Goal: Communication & Community: Answer question/provide support

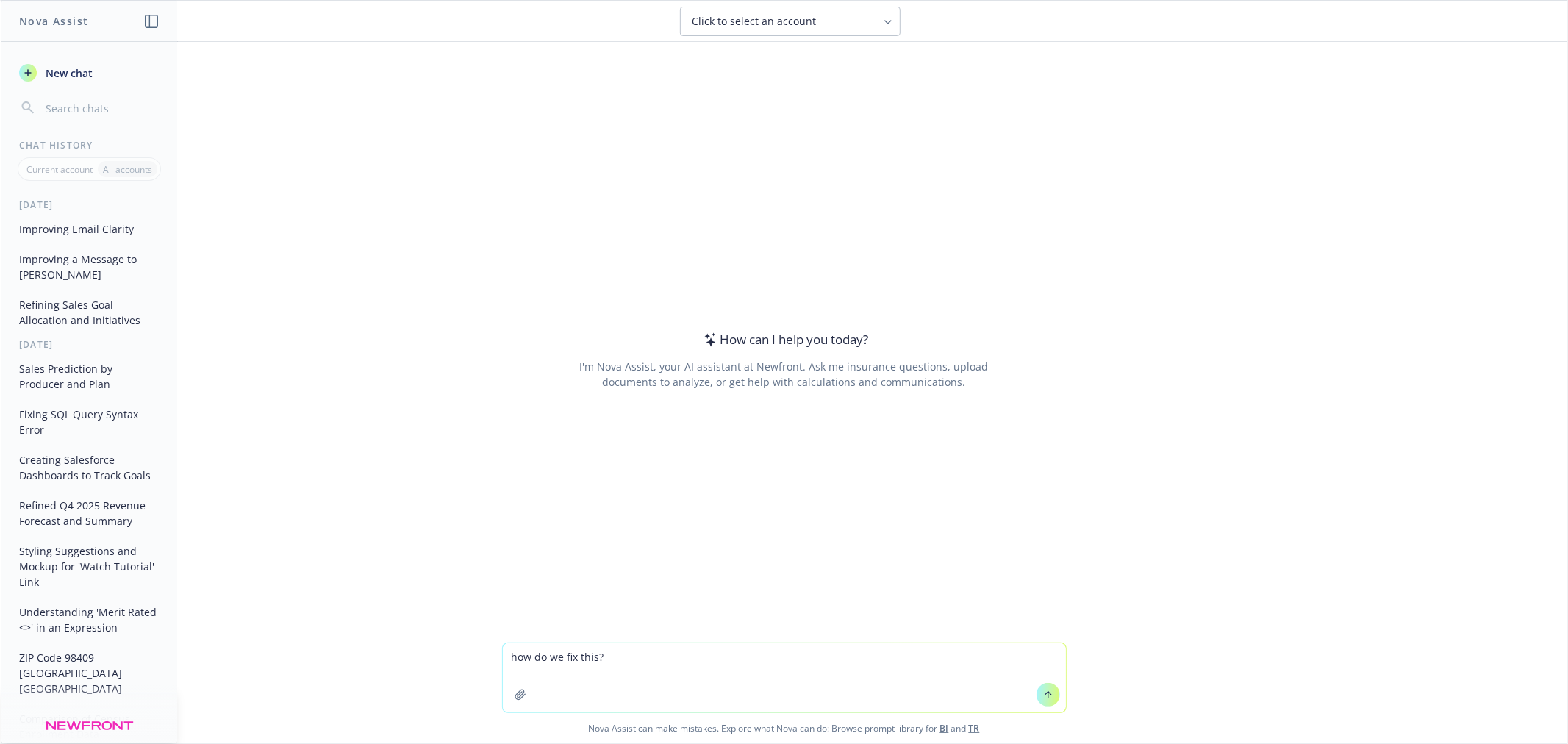
type textarea "how do we fix this? Another request from our Sales Support Team (in addition to…"
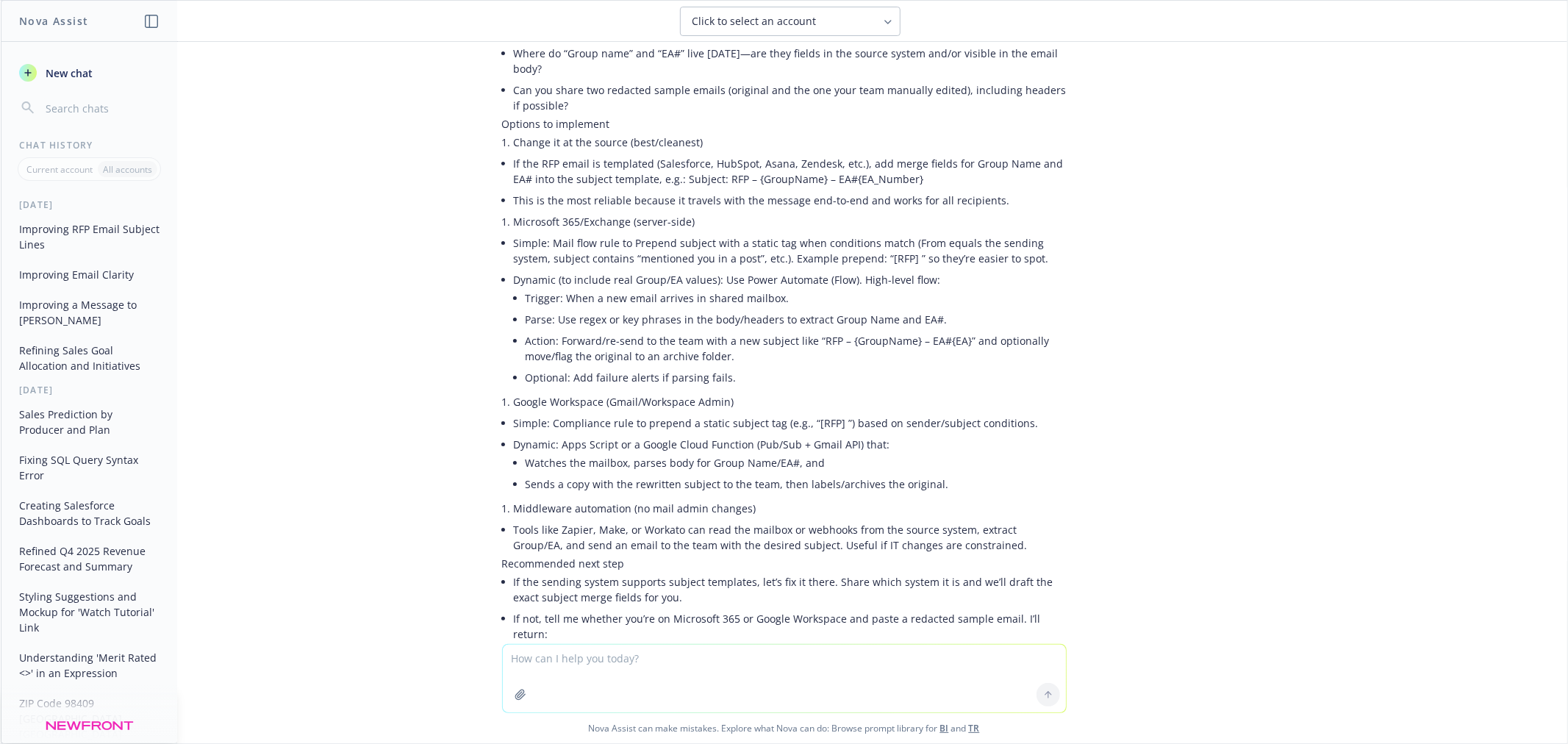
scroll to position [350, 0]
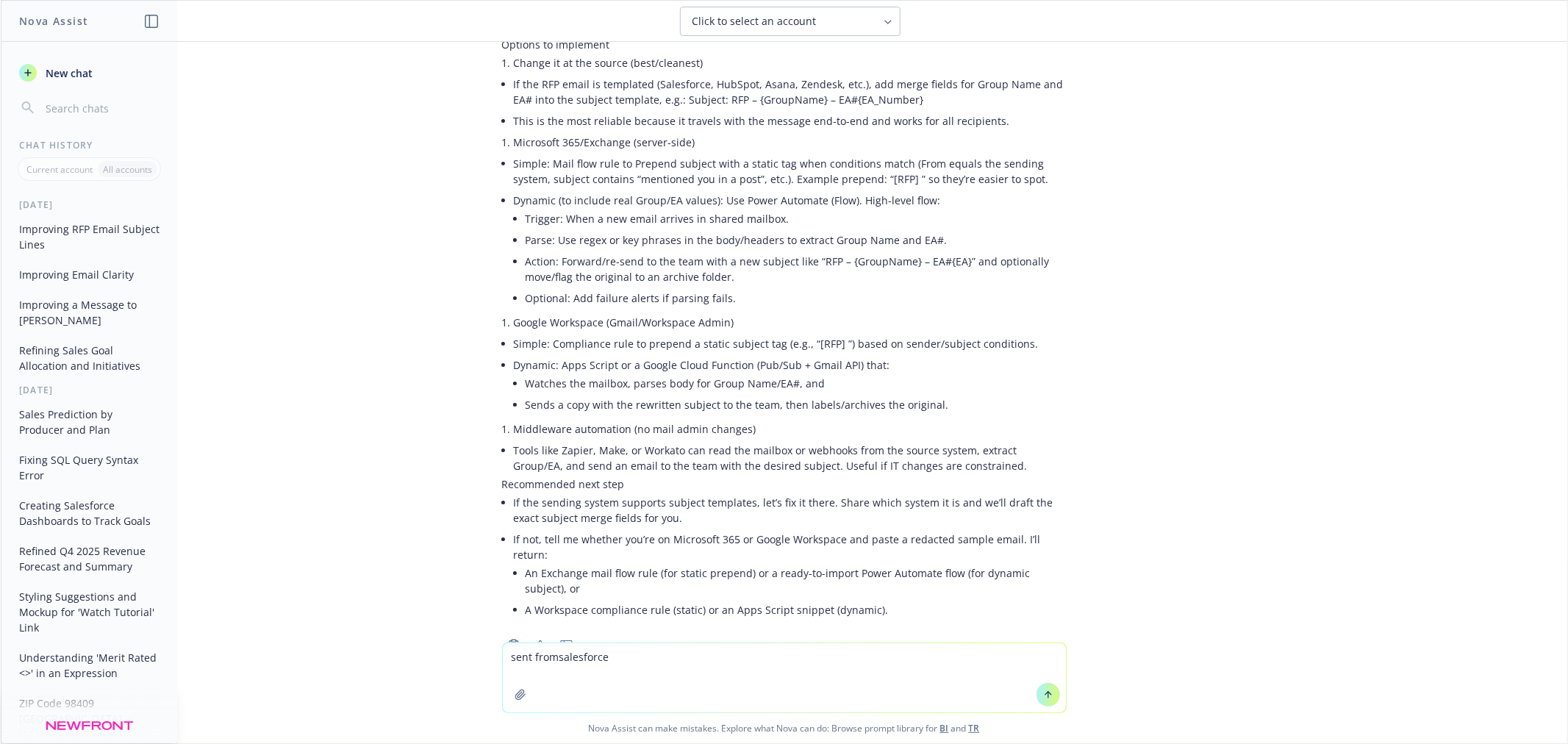
type textarea "sent from salesforce"
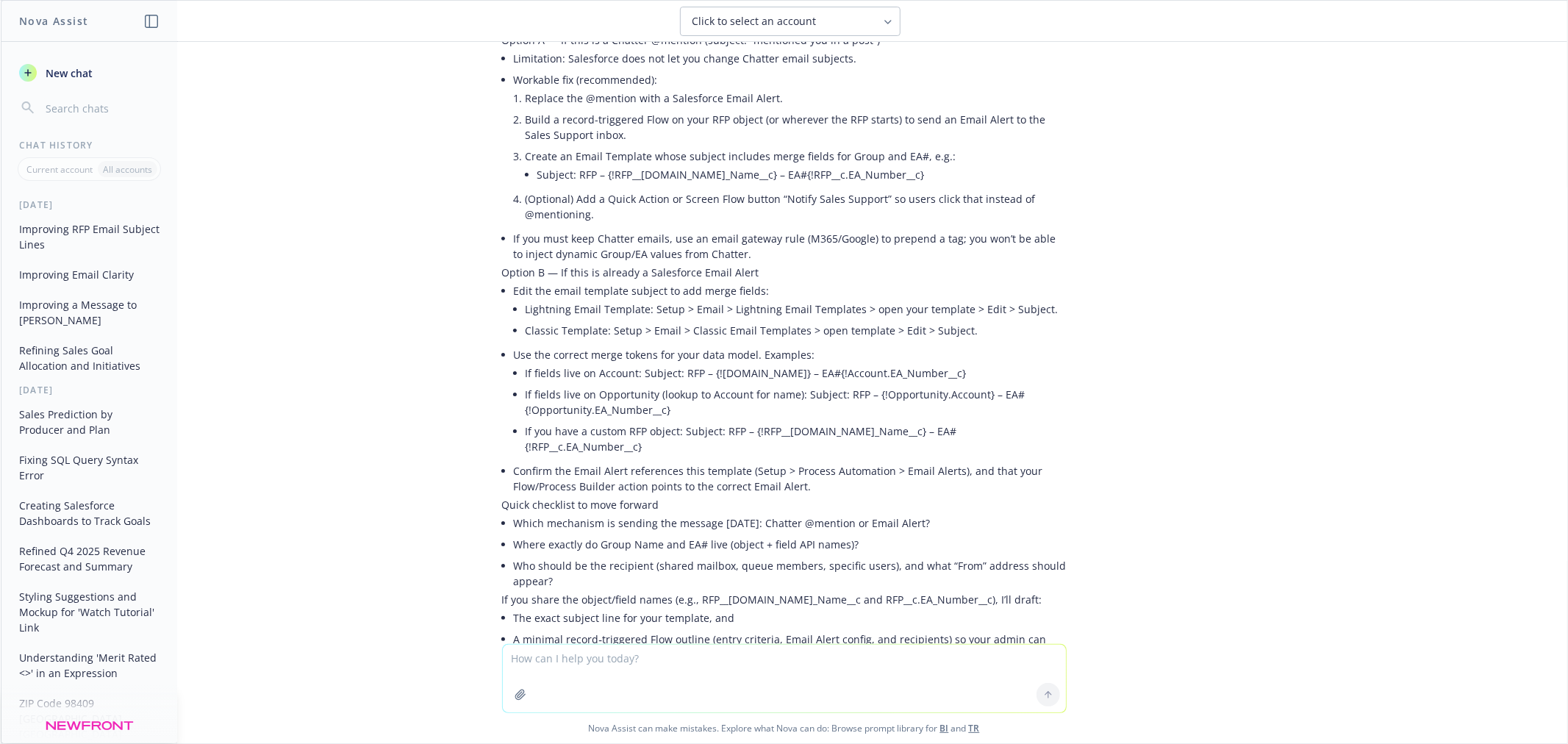
scroll to position [1187, 0]
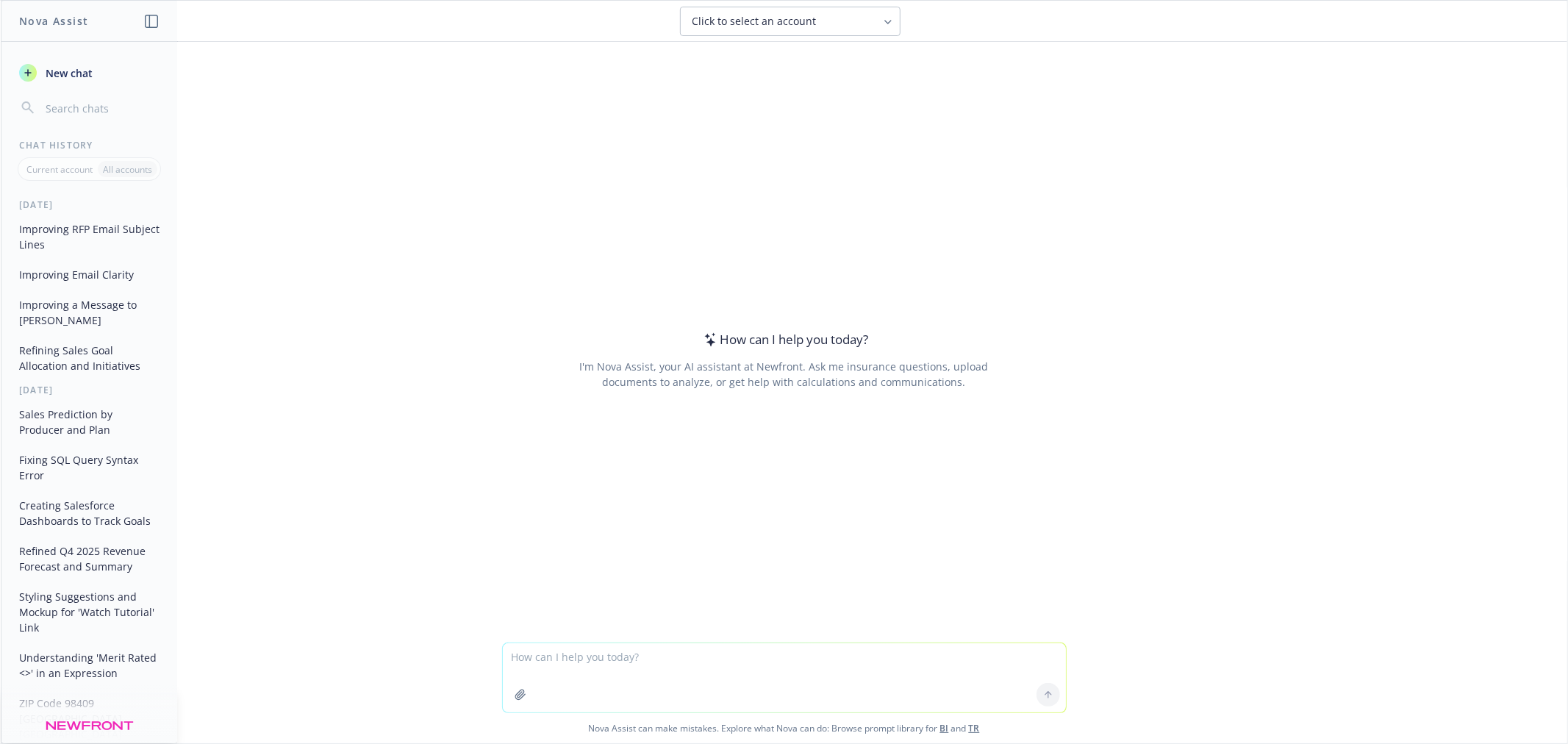
click at [79, 240] on button "Improving RFP Email Subject Lines" at bounding box center [90, 236] width 152 height 40
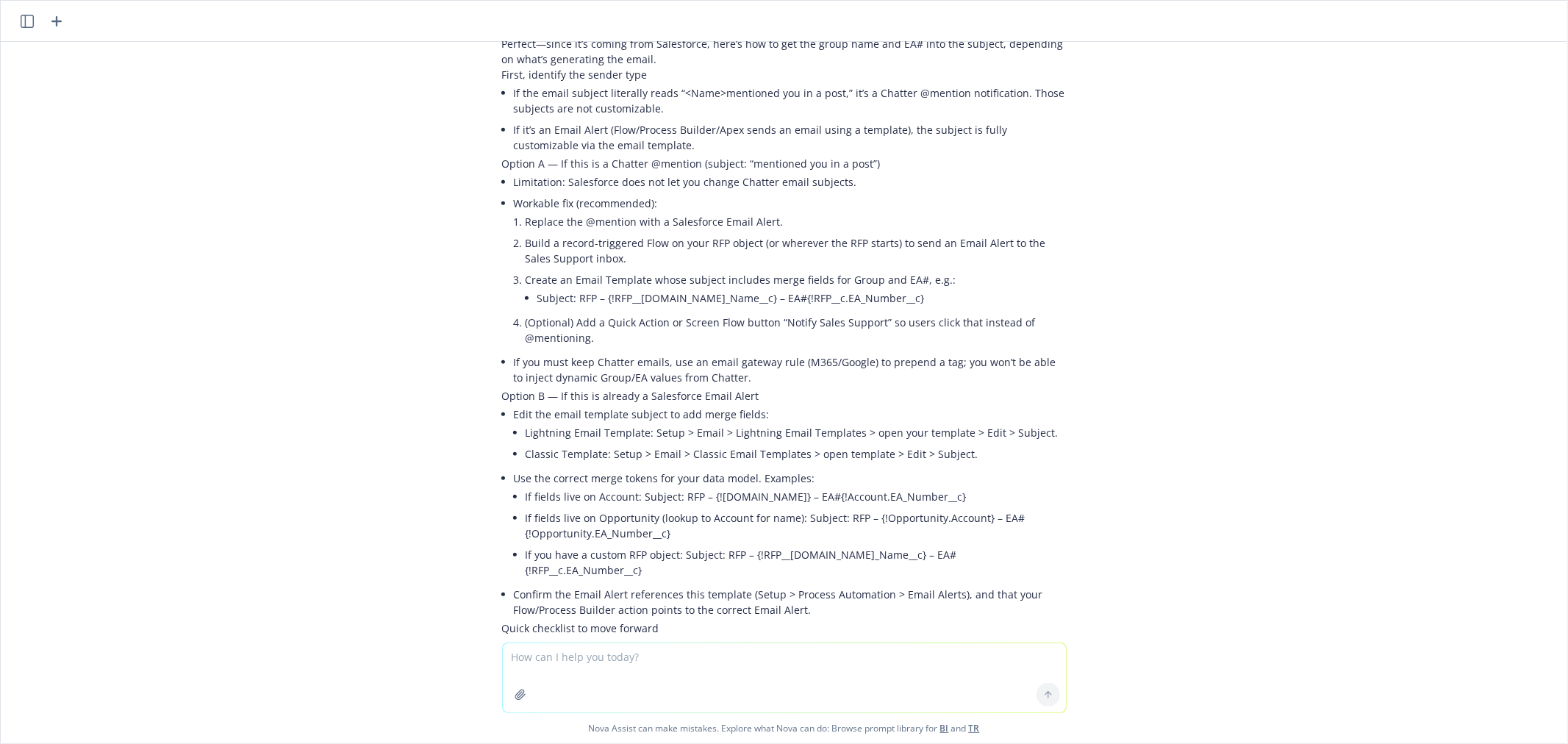
scroll to position [780, 0]
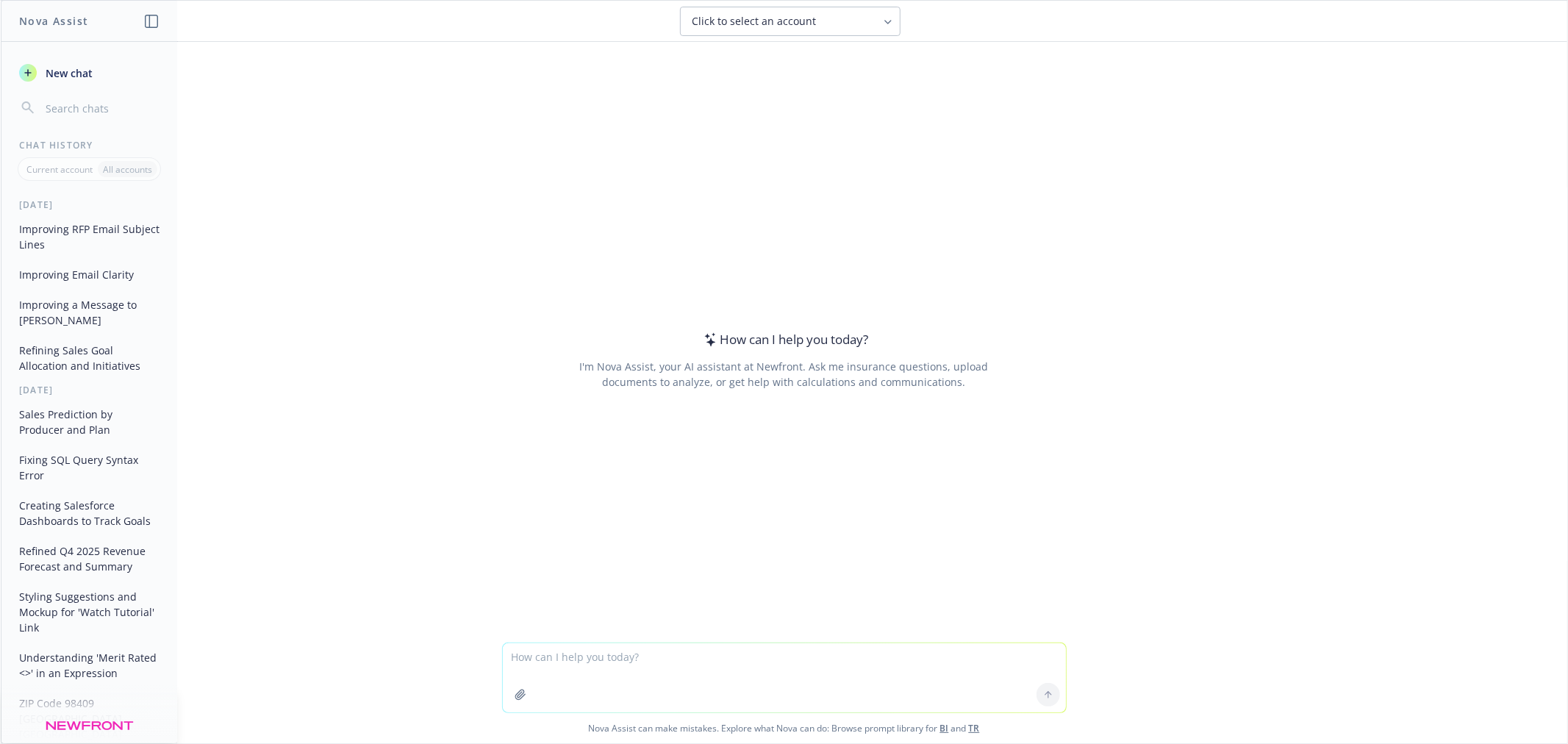
click at [67, 167] on p "Current account" at bounding box center [59, 169] width 66 height 13
click at [76, 115] on input "button" at bounding box center [101, 107] width 117 height 20
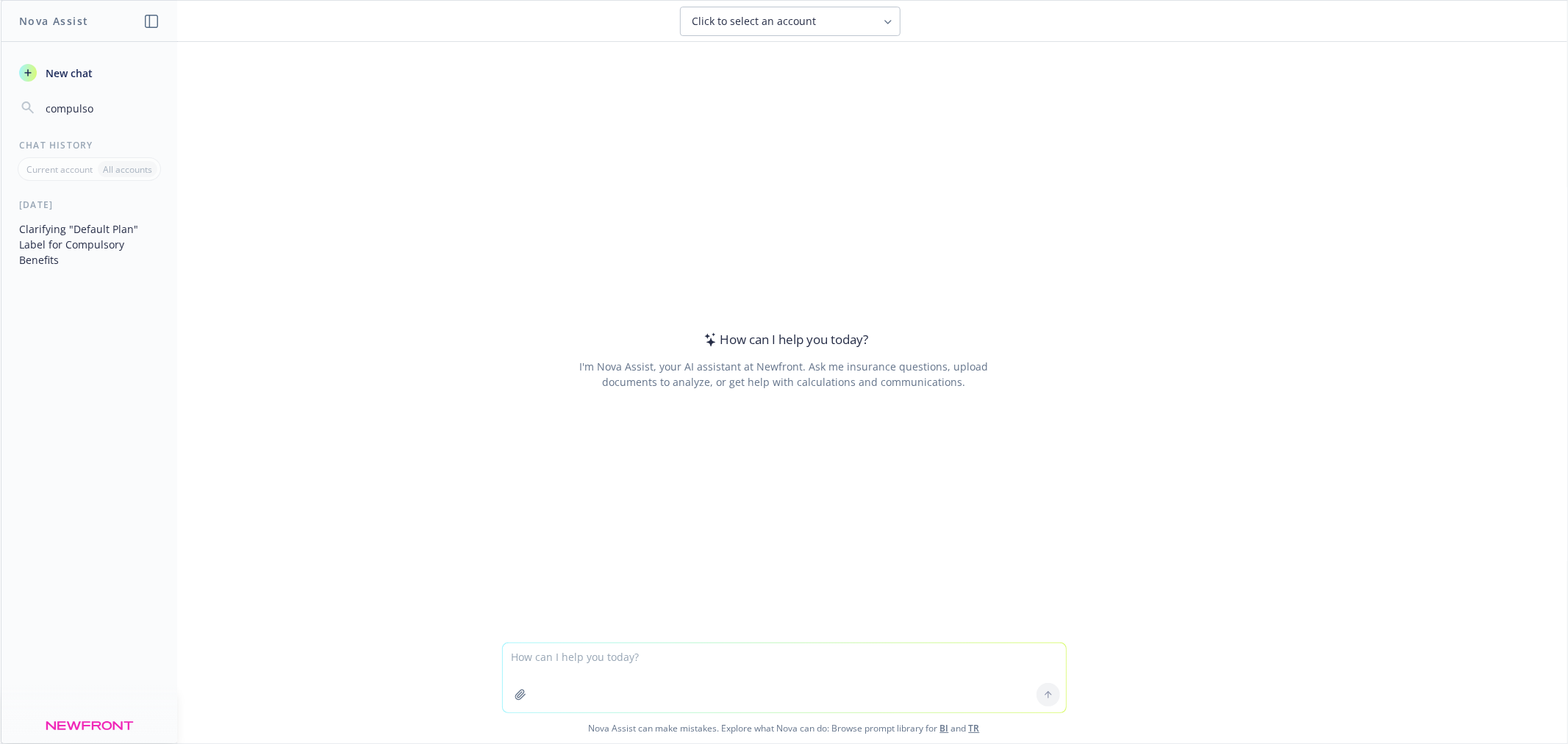
type input "compulso"
click at [94, 249] on button "Clarifying "Default Plan" Label for Compulsory Benefits" at bounding box center [90, 244] width 152 height 56
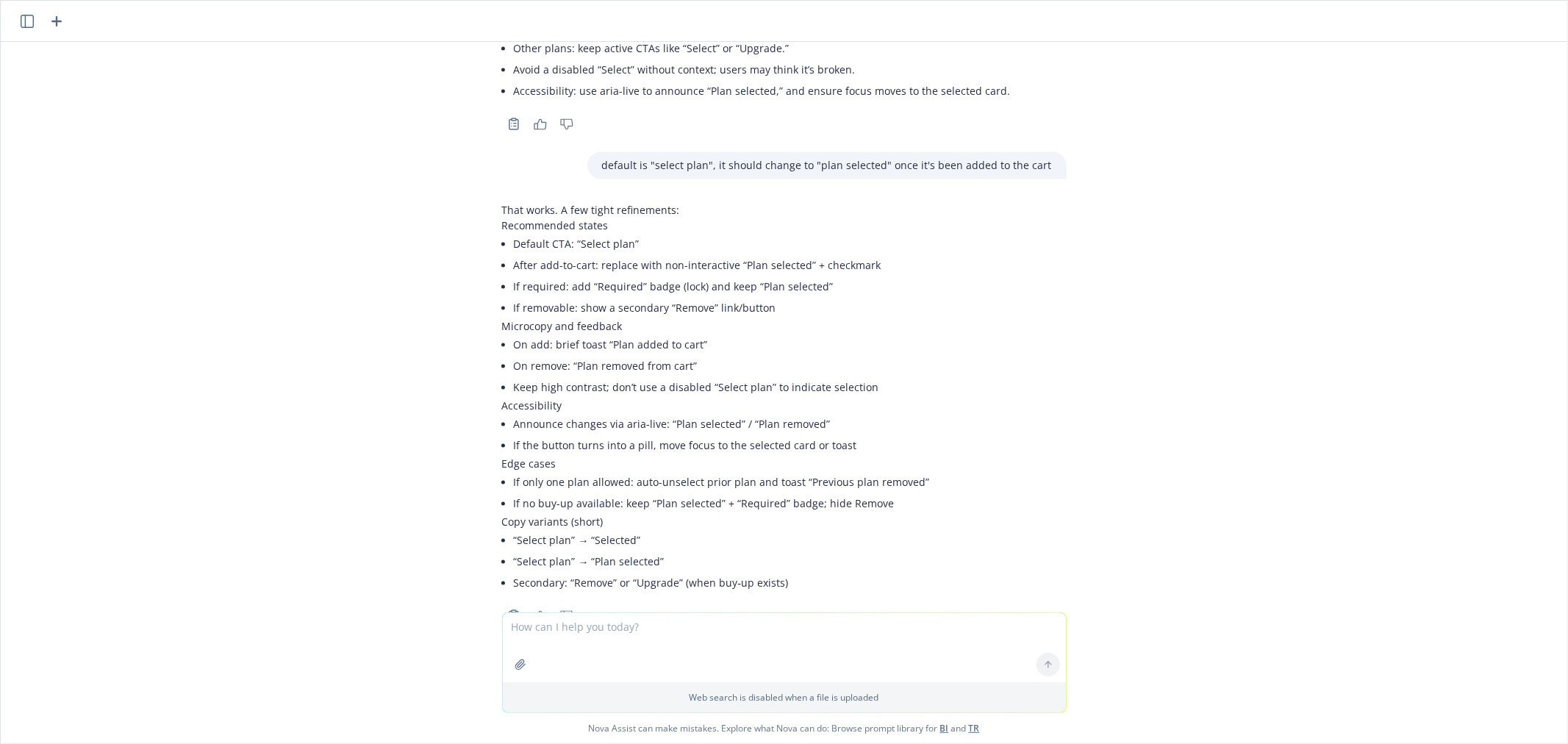
scroll to position [2387, 0]
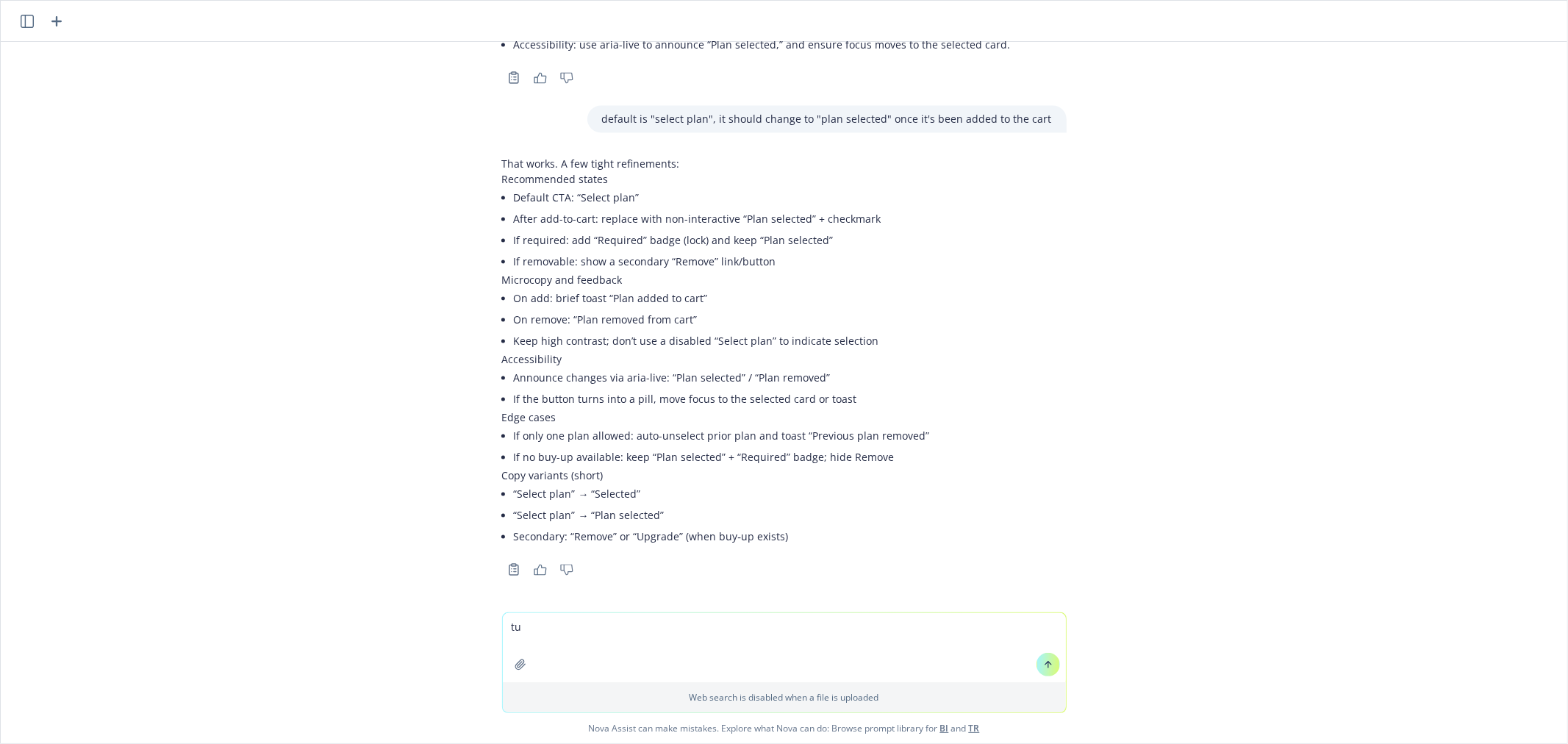
type textarea "t"
type textarea "publish a release note of this new feature"
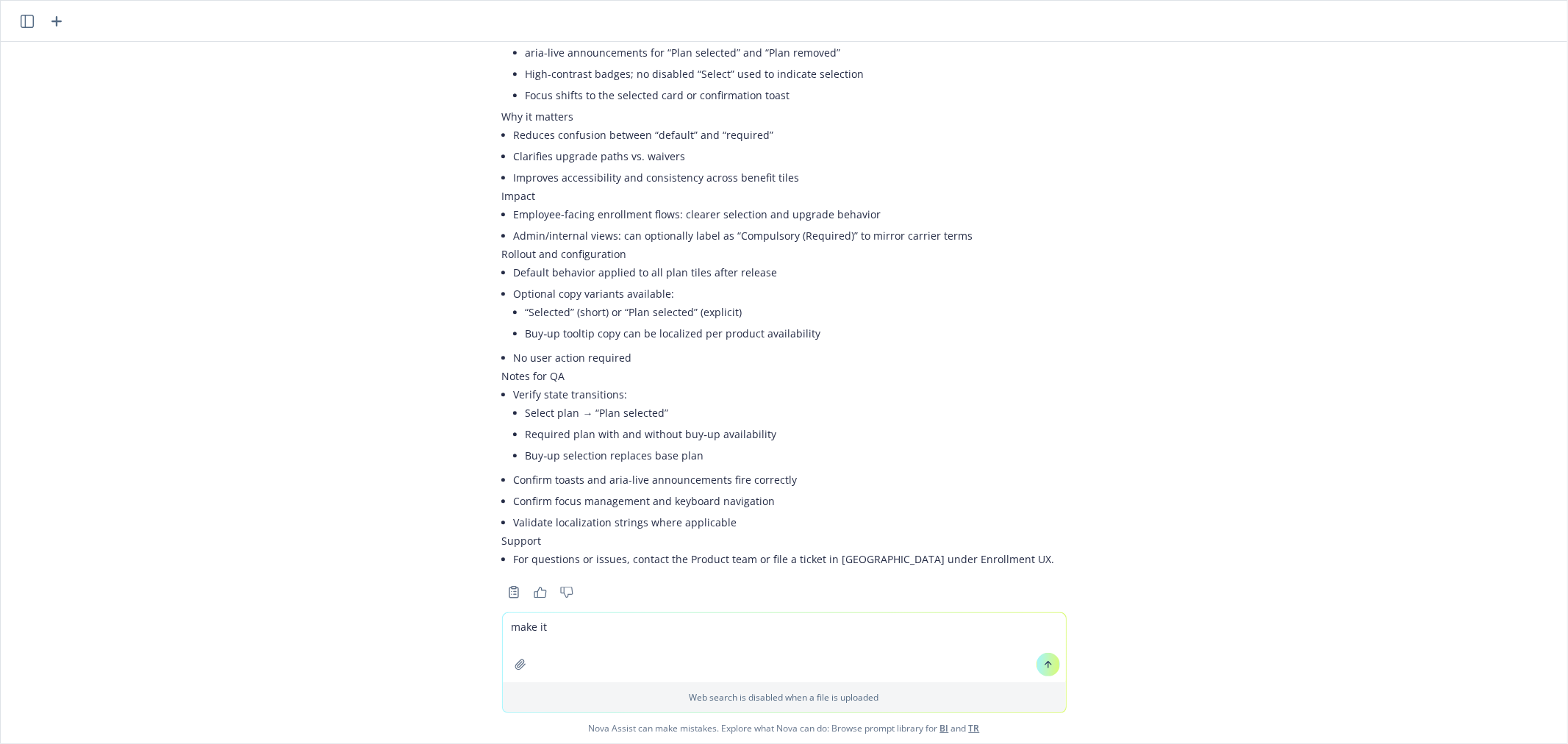
scroll to position [3472, 0]
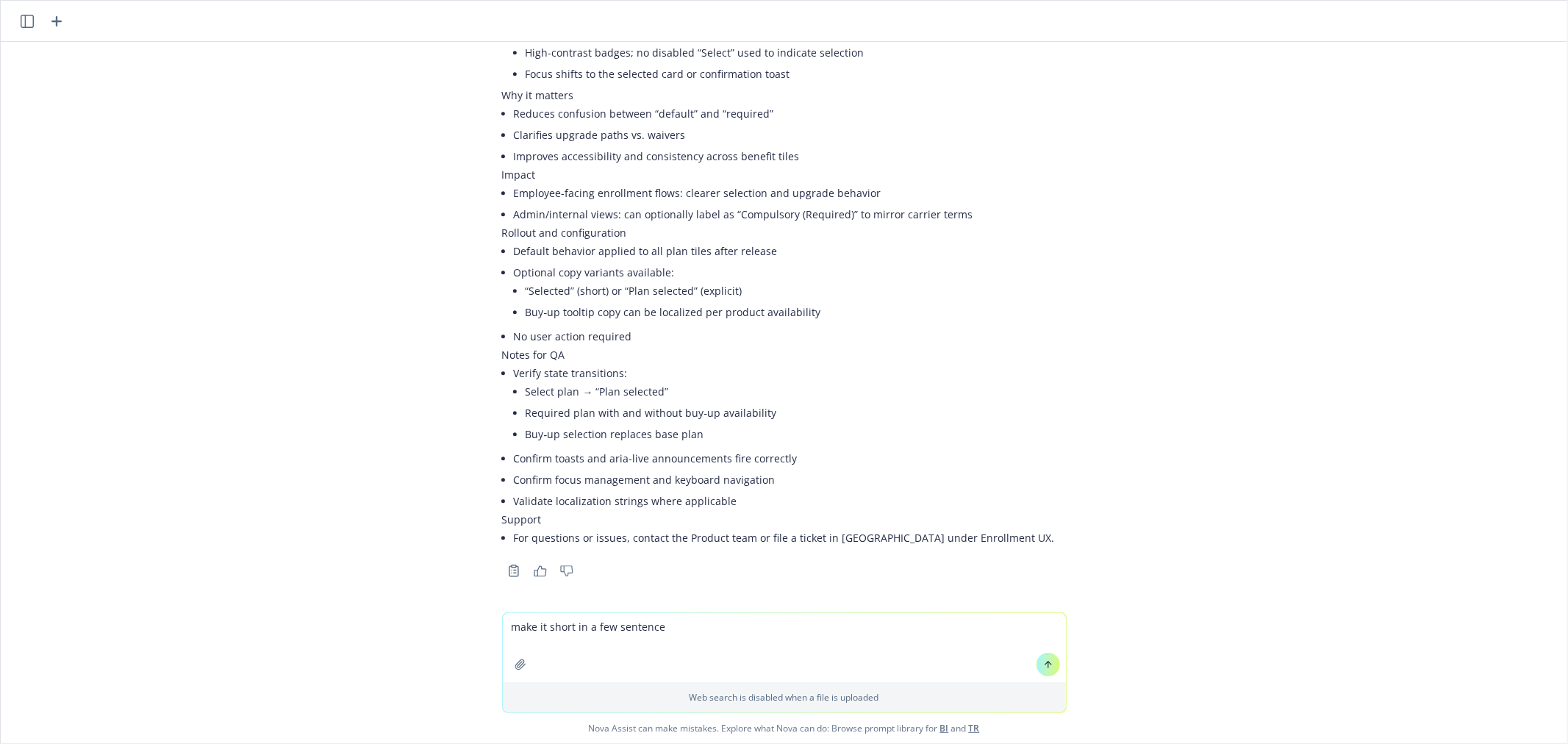
type textarea "make it short in a few sentences"
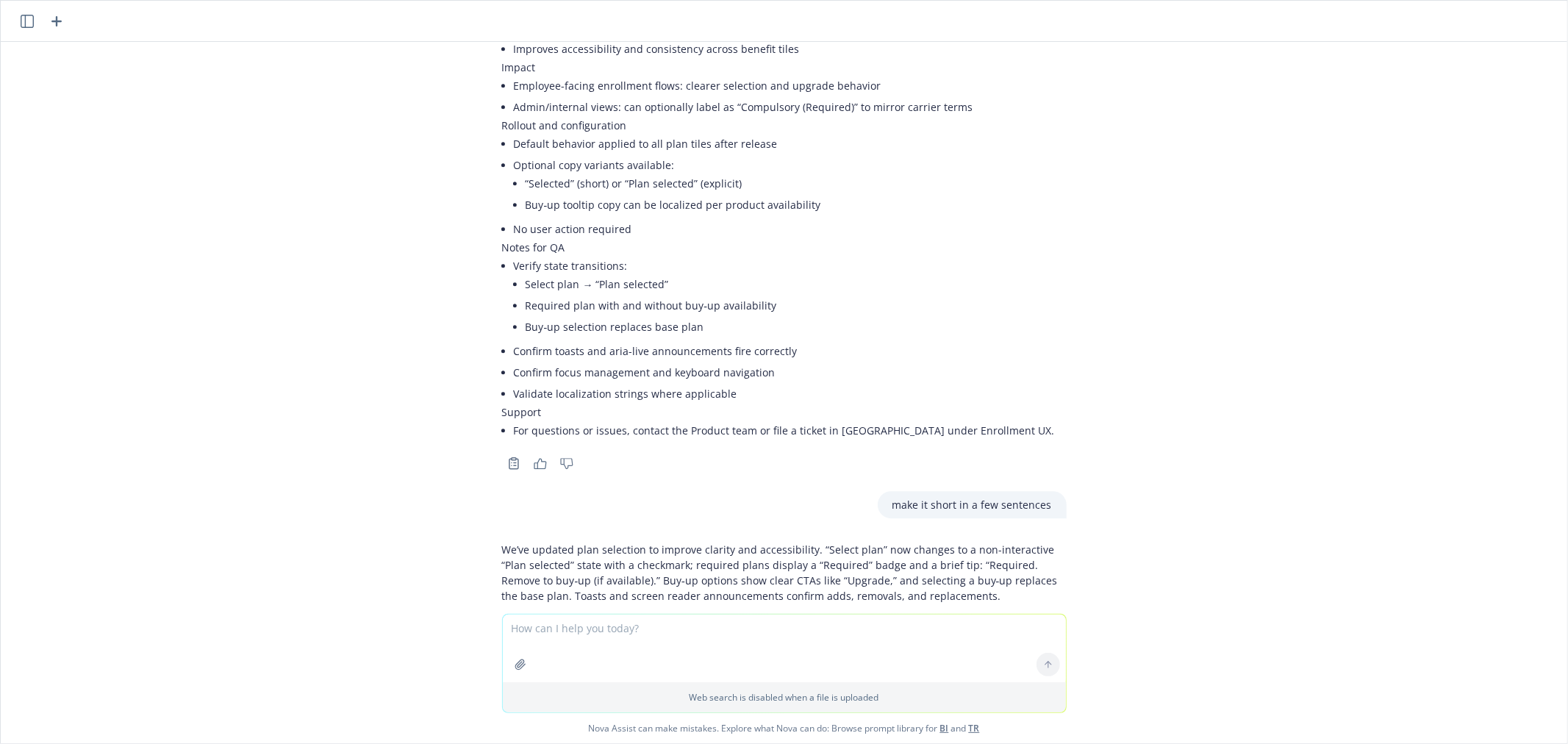
scroll to position [3634, 0]
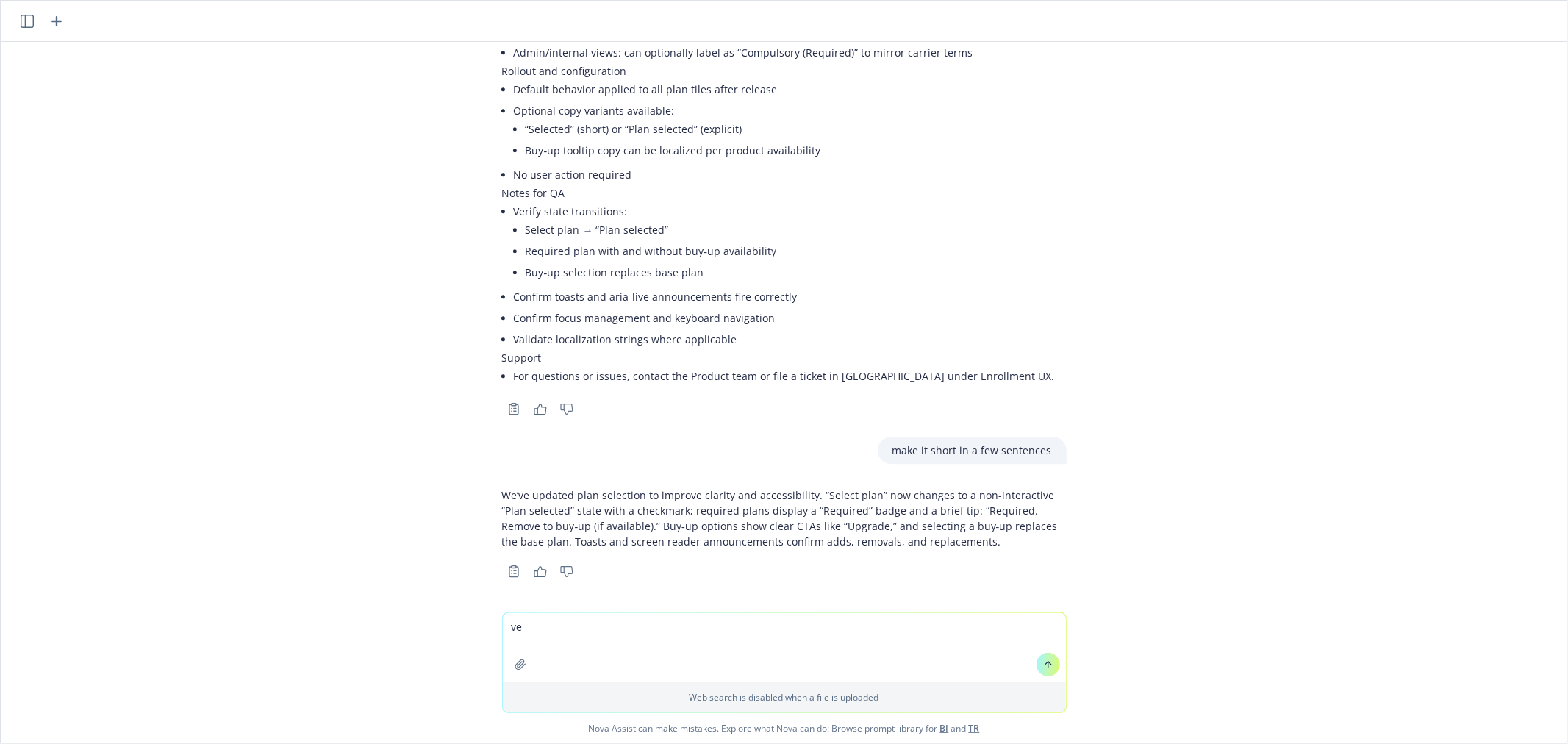
type textarea "v"
type textarea "even shorter"
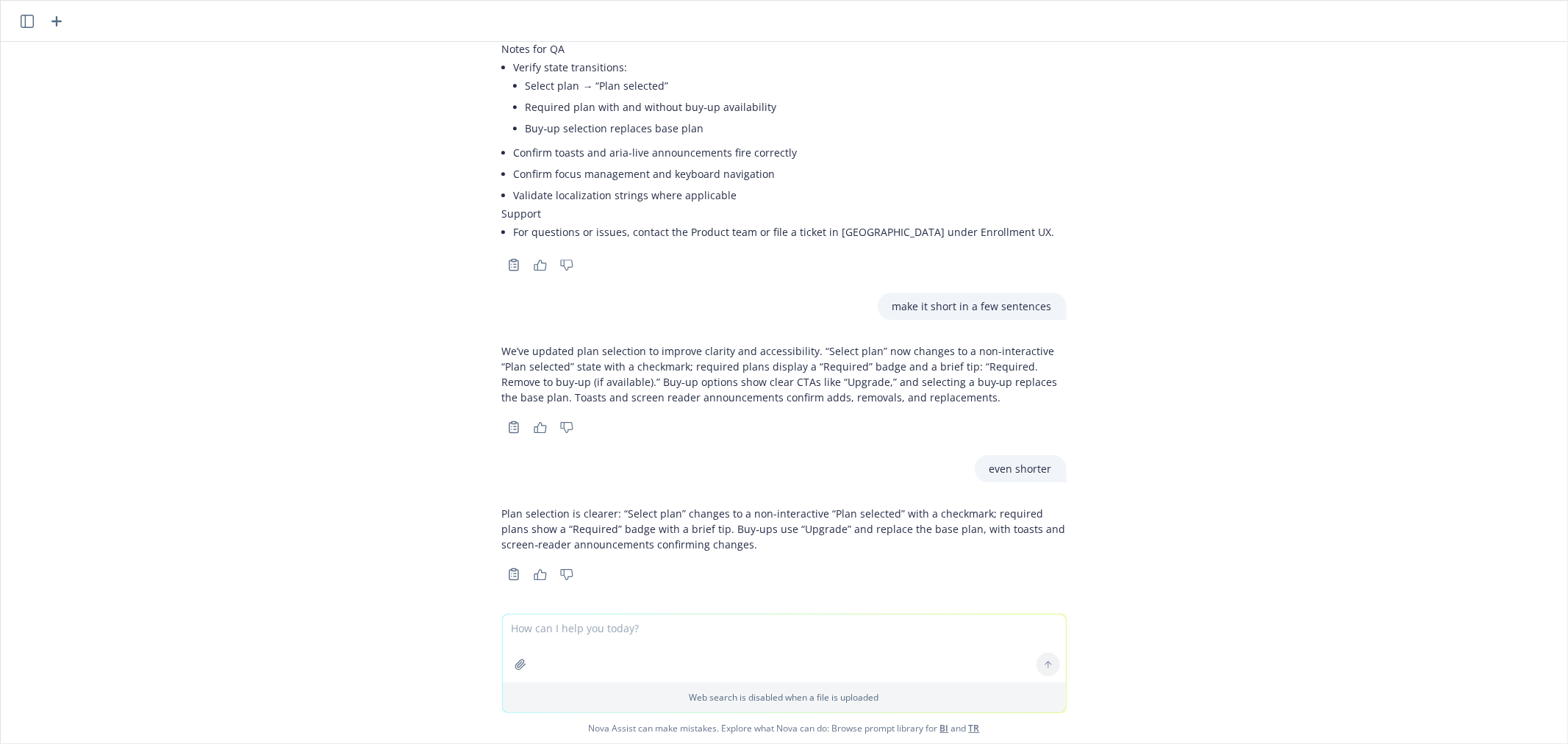
scroll to position [3780, 0]
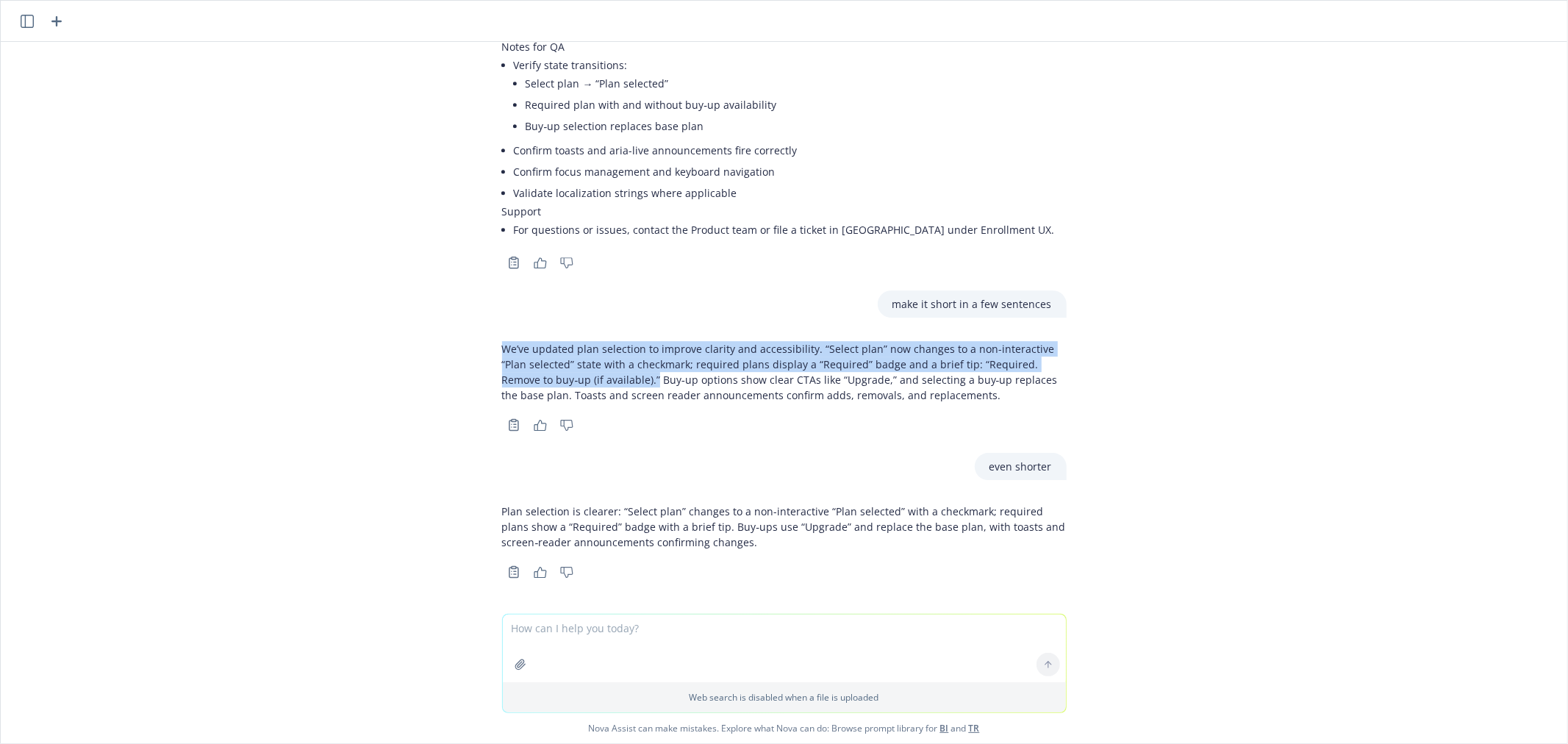
drag, startPoint x: 588, startPoint y: 375, endPoint x: 464, endPoint y: 330, distance: 131.9
click at [464, 330] on div "png image.png what do you think of the text "default plan" when a group selects…" at bounding box center [784, 328] width 1566 height 571
copy p "We’ve updated plan selection to improve clarity and accessibility. “Select plan…"
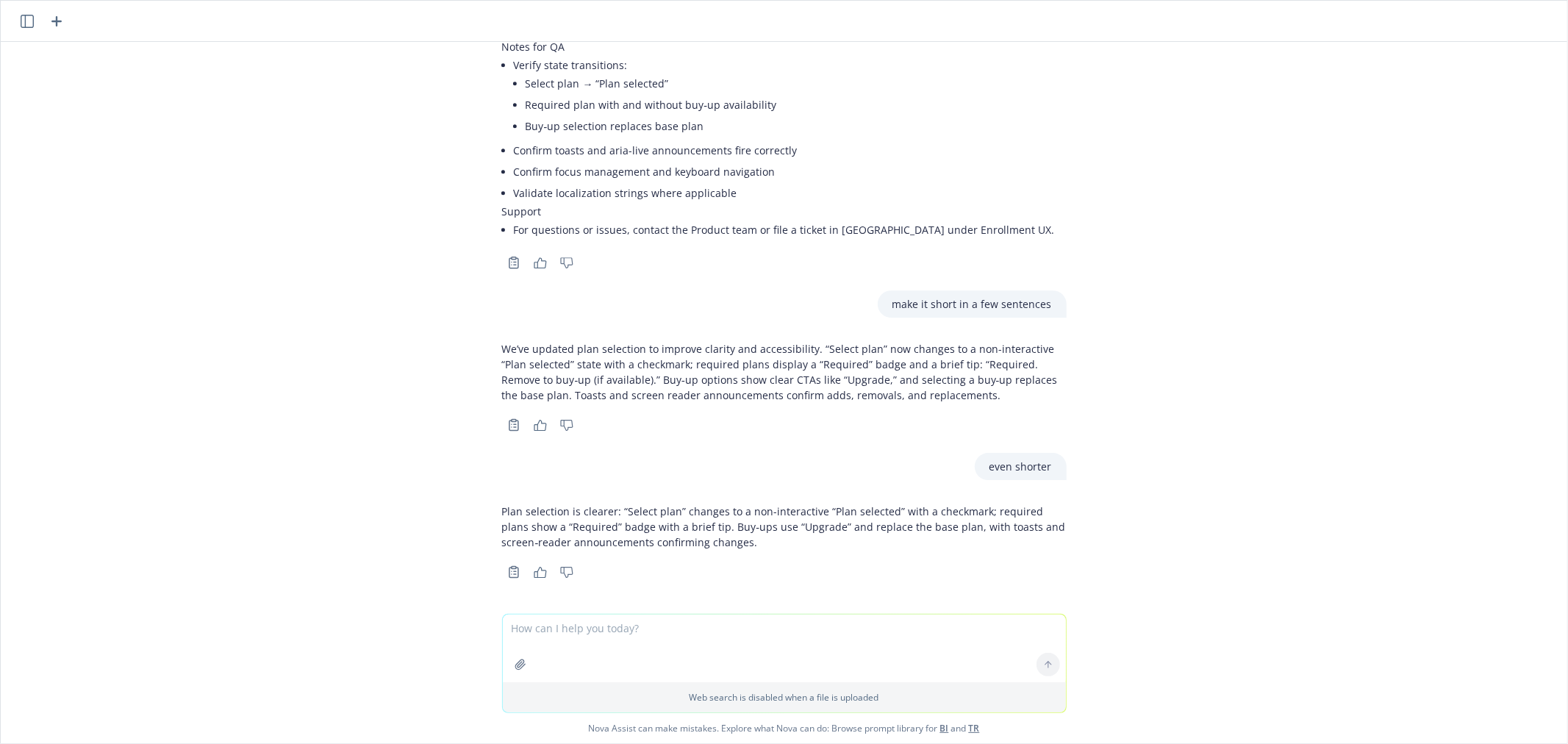
click at [616, 631] on textarea at bounding box center [784, 647] width 563 height 67
paste textarea "We’ve updated plan selection to improve clarity and accessibility. “Select plan…"
type textarea "improve on this and mention compulsory: We’ve updated plan selection to improve…"
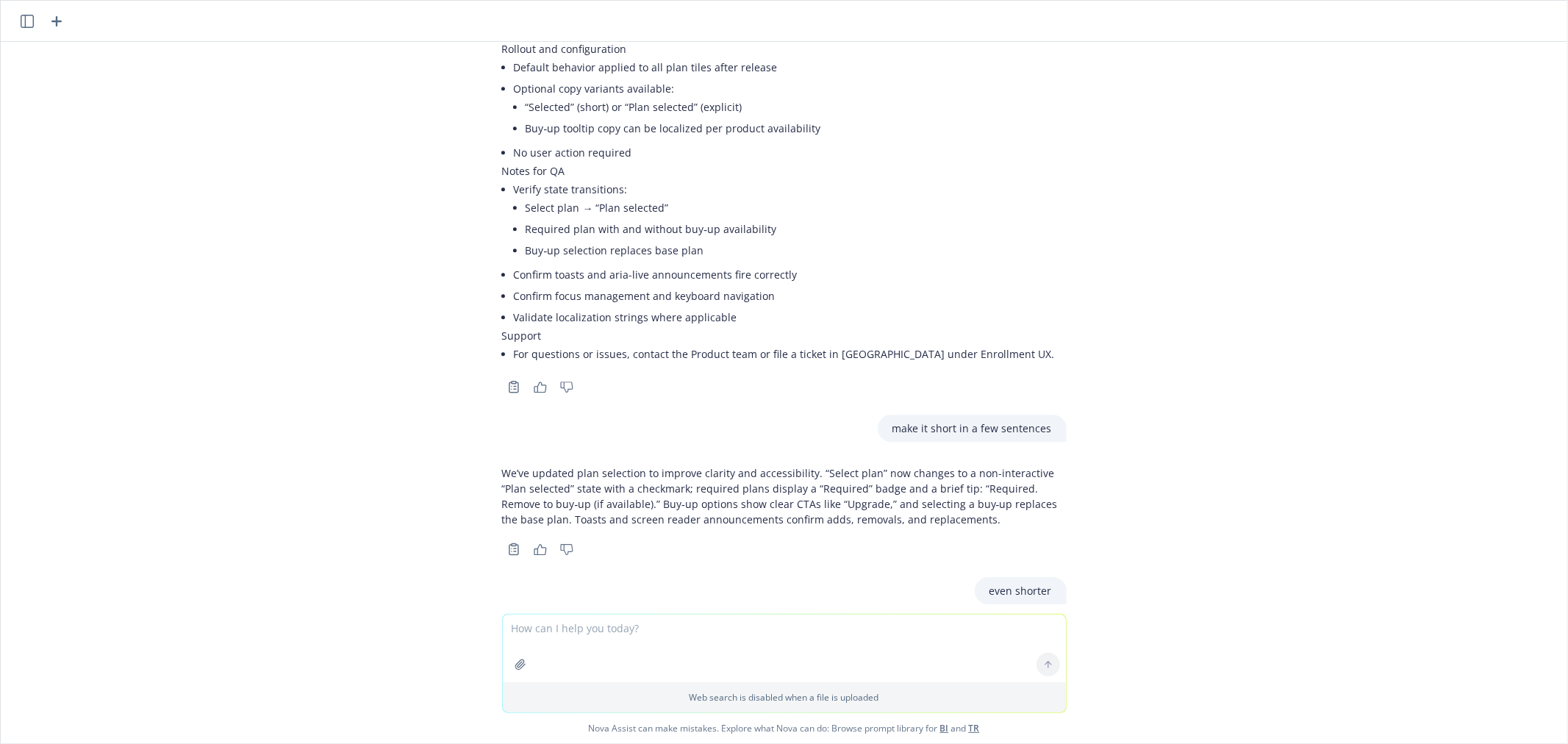
scroll to position [3989, 0]
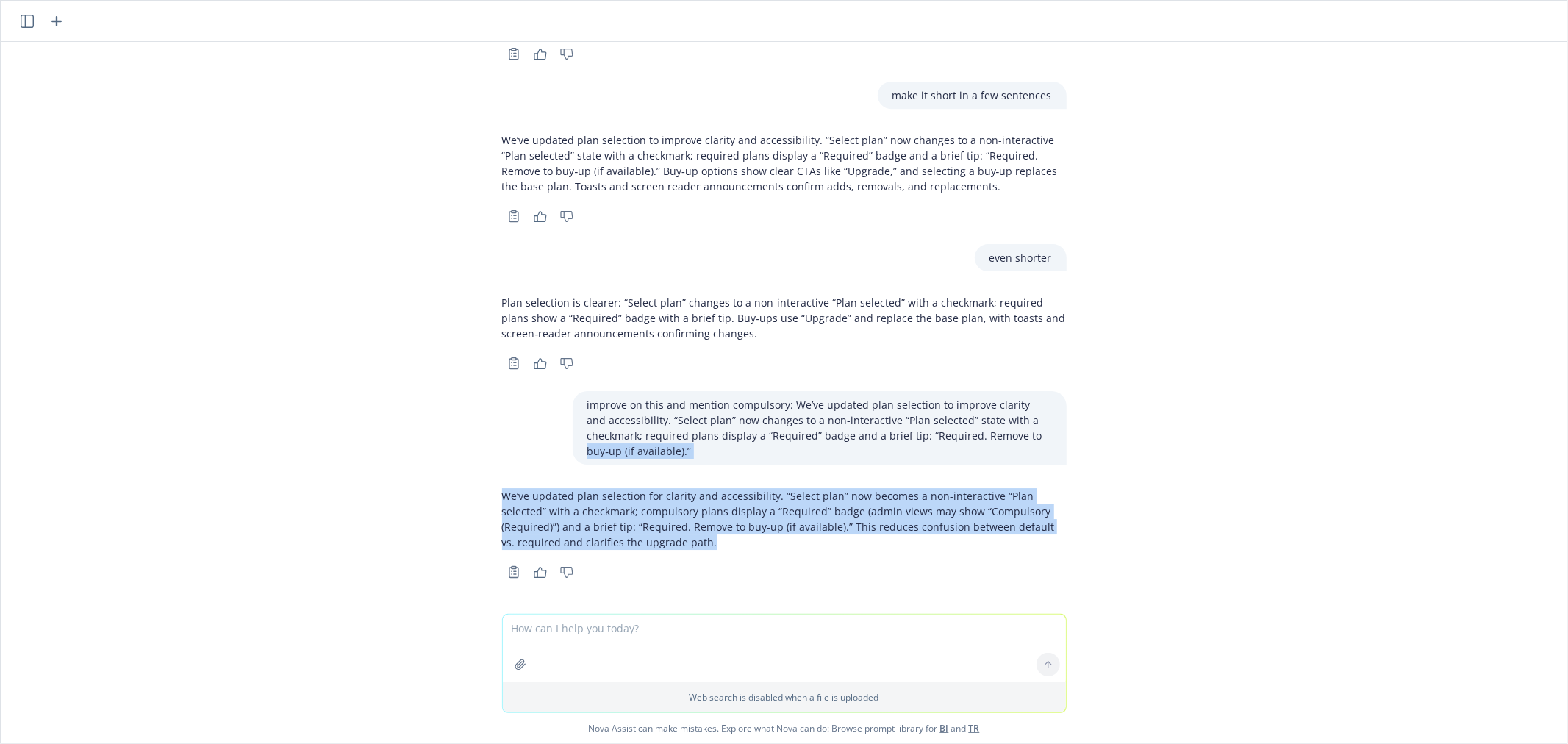
drag, startPoint x: 616, startPoint y: 536, endPoint x: 447, endPoint y: 450, distance: 189.6
click at [447, 450] on div "png image.png what do you think of the text "default plan" when a group selects…" at bounding box center [784, 328] width 1566 height 571
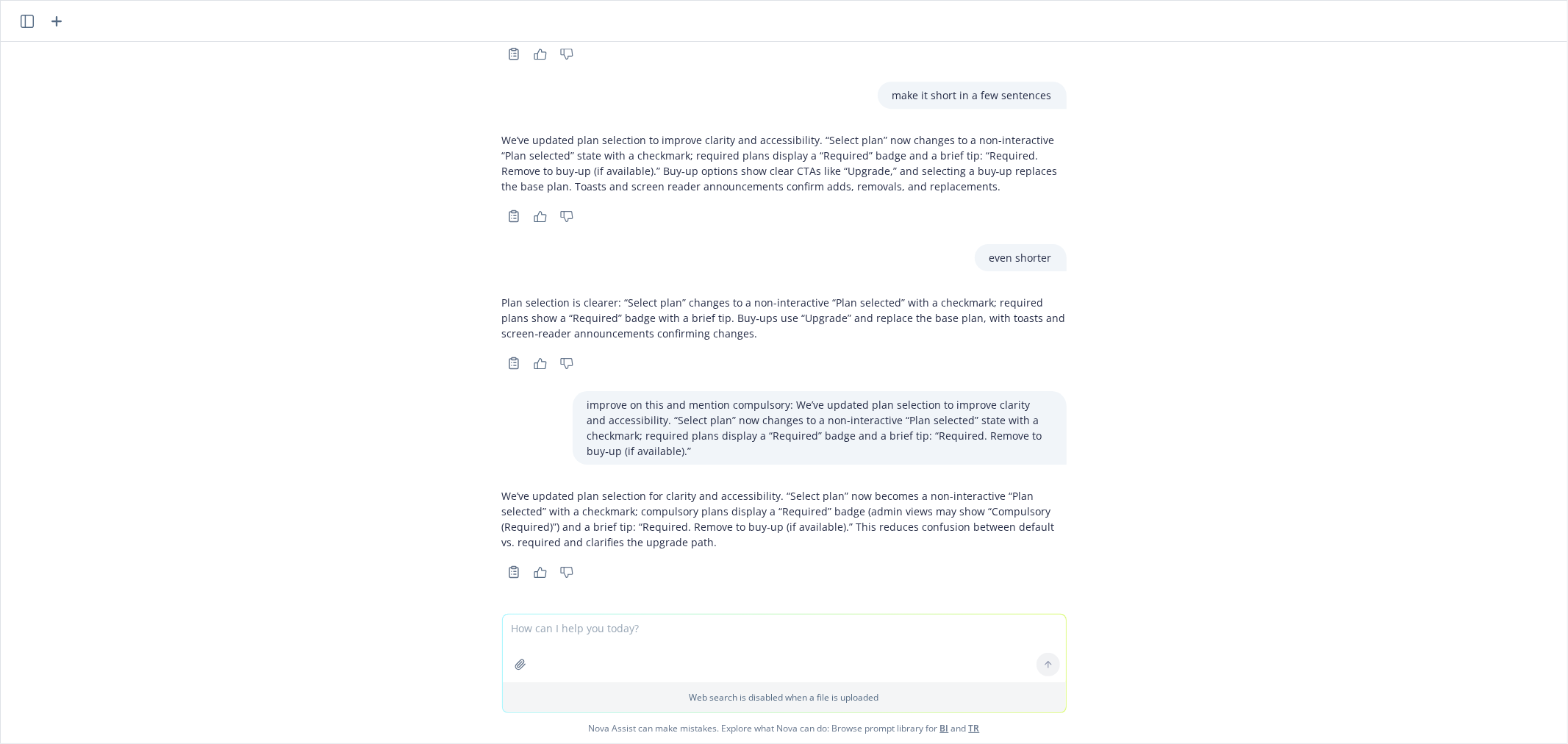
click at [707, 562] on div "Copy to clipboard Thumbs up Thumbs down" at bounding box center [784, 571] width 565 height 20
drag, startPoint x: 673, startPoint y: 542, endPoint x: 231, endPoint y: 464, distance: 448.8
click at [231, 464] on div "png image.png what do you think of the text "default plan" when a group selects…" at bounding box center [784, 328] width 1566 height 571
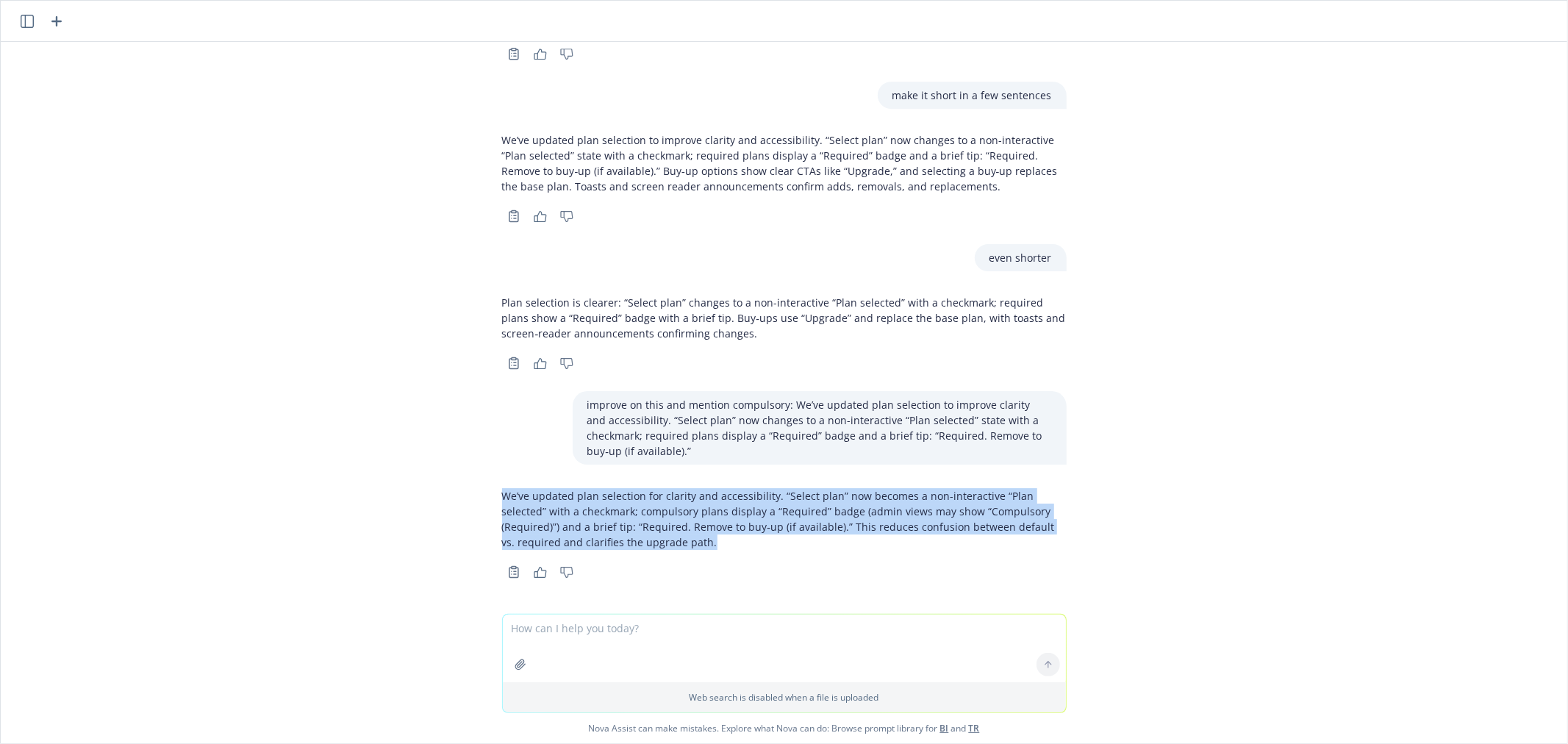
drag, startPoint x: 492, startPoint y: 489, endPoint x: 636, endPoint y: 532, distance: 150.3
click at [636, 532] on p "We’ve updated plan selection for clarity and accessibility. “Select plan” now b…" at bounding box center [784, 519] width 565 height 61
copy p "We’ve updated plan selection for clarity and accessibility. “Select plan” now b…"
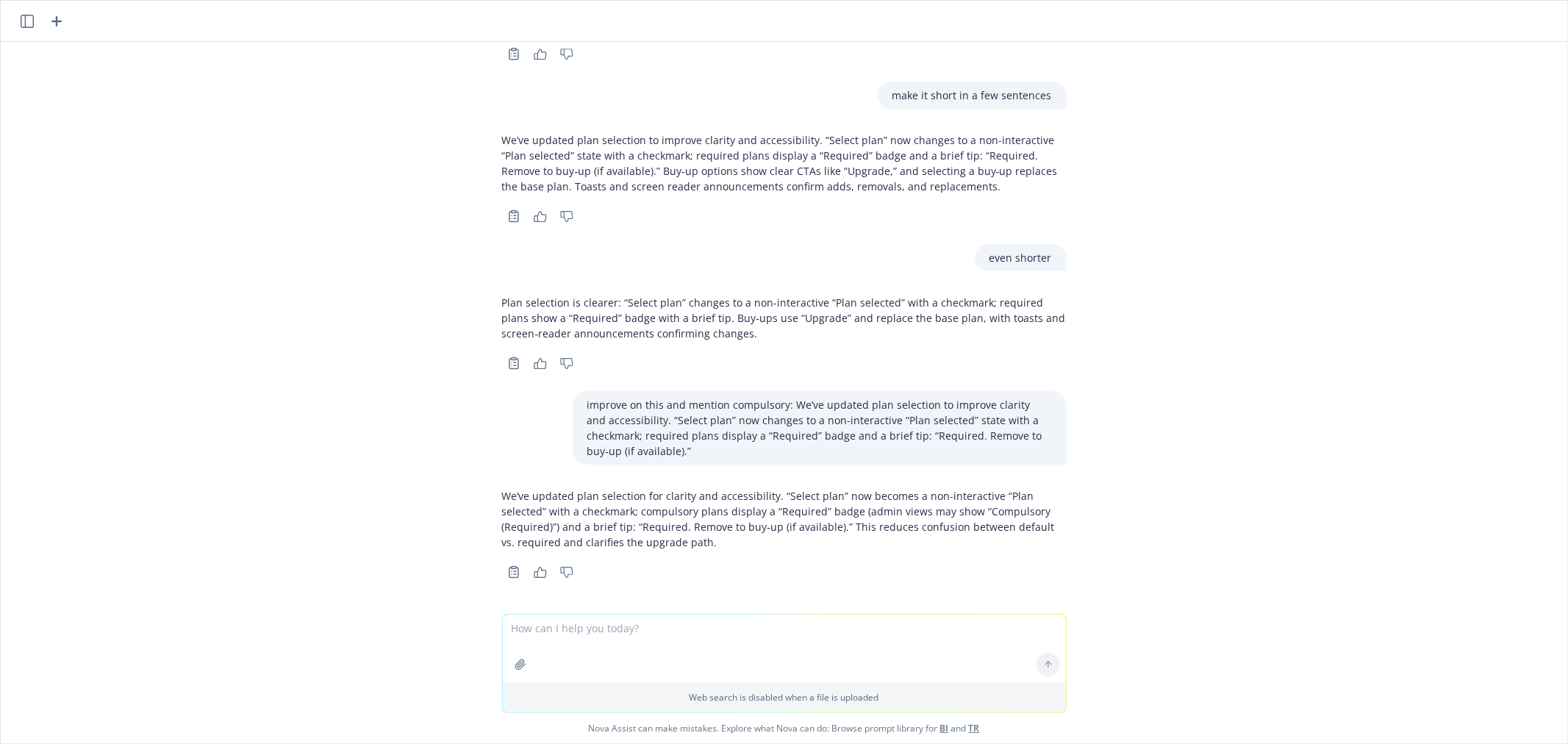
click at [615, 633] on textarea at bounding box center [784, 647] width 563 height 67
paste textarea "We’ve updated plan selection for clarity and accessibility. “Select plan” now b…"
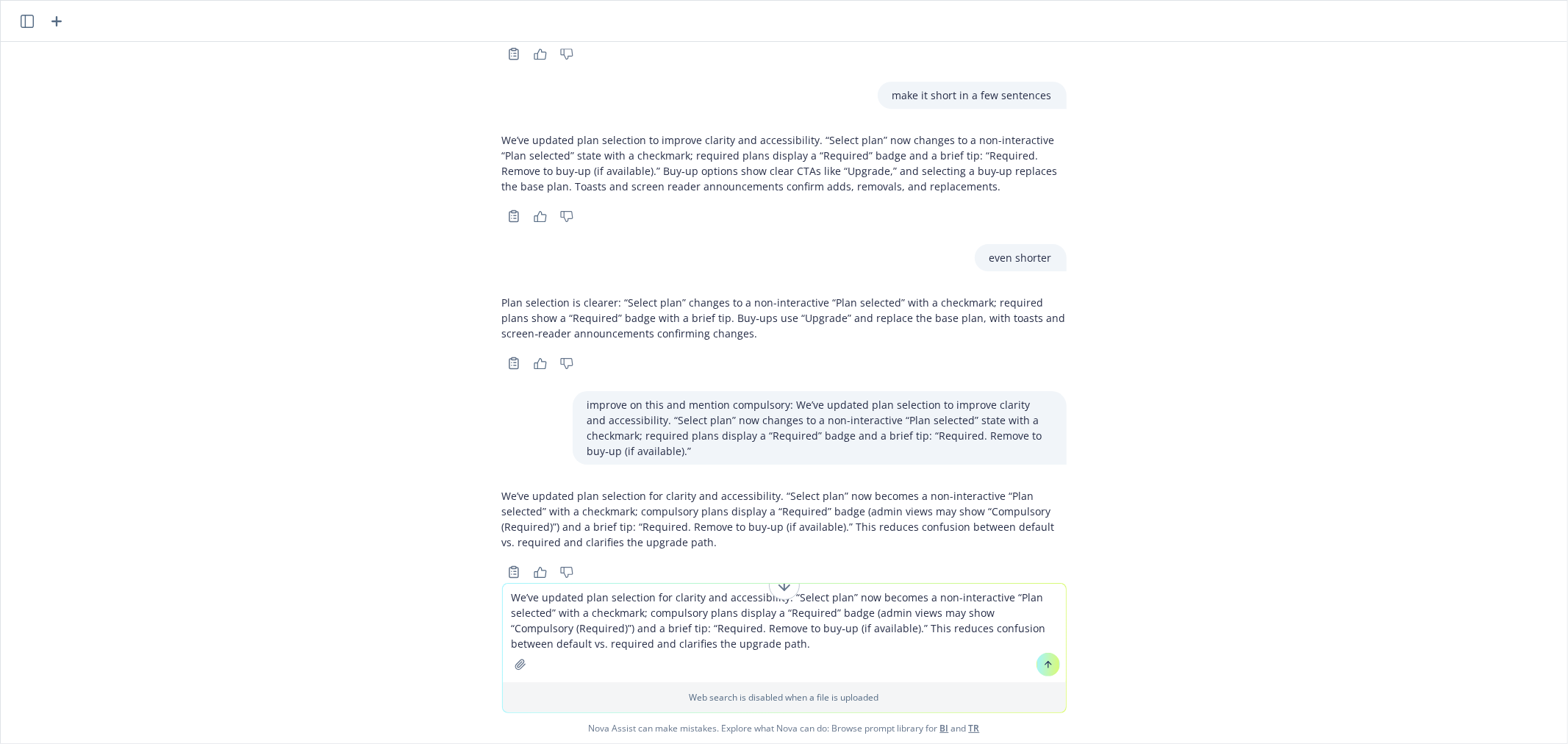
click at [790, 642] on textarea "We’ve updated plan selection for clarity and accessibility. “Select plan” now b…" at bounding box center [784, 633] width 563 height 98
drag, startPoint x: 736, startPoint y: 647, endPoint x: 530, endPoint y: 520, distance: 242.0
click at [530, 520] on div "png image.png what do you think of the text "default plan" when a group selects…" at bounding box center [784, 392] width 1566 height 701
click at [775, 589] on icon at bounding box center [784, 585] width 18 height 18
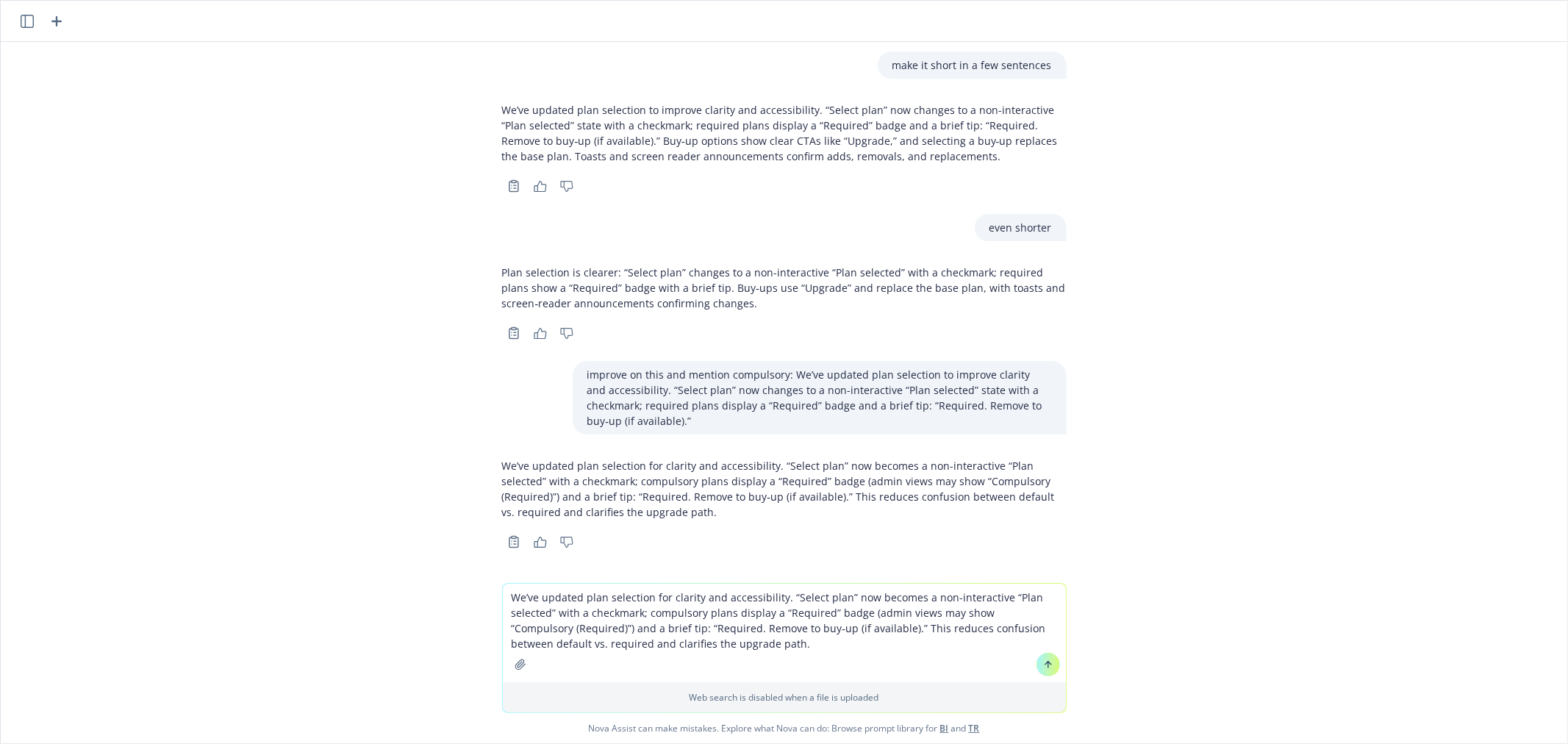
click at [825, 598] on textarea "We’ve updated plan selection for clarity and accessibility. “Select plan” now b…" at bounding box center [784, 633] width 563 height 98
click at [822, 596] on textarea "We’ve updated plan selection for clarity and accessibility. “Select plan” now b…" at bounding box center [784, 633] width 563 height 98
drag, startPoint x: 636, startPoint y: 607, endPoint x: 654, endPoint y: 625, distance: 25.5
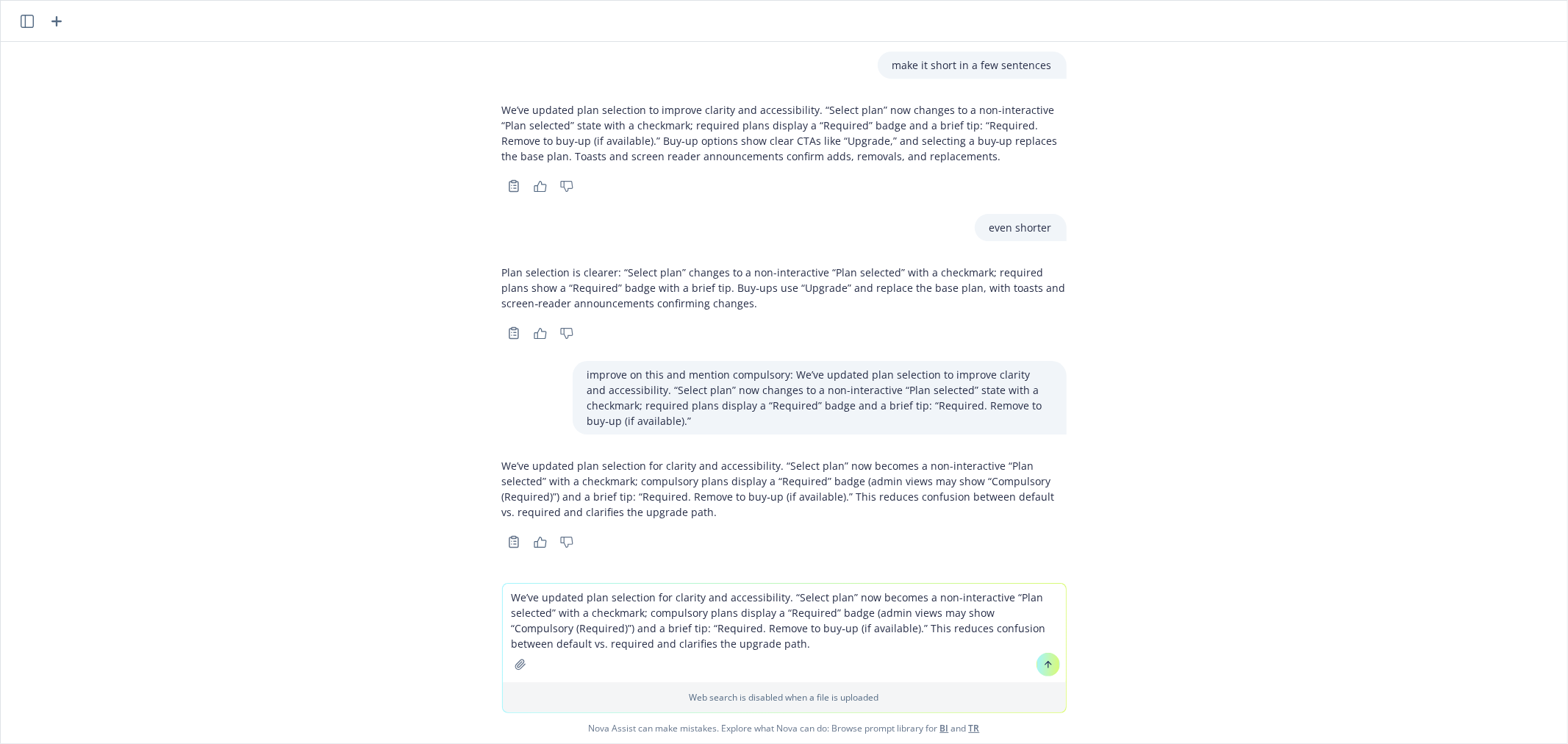
click at [635, 610] on textarea "We’ve updated plan selection for clarity and accessibility. “Select plan” now b…" at bounding box center [784, 633] width 563 height 98
click at [1004, 596] on textarea "We’ve updated plan selection for clarity and accessibility. “Select plan” now b…" at bounding box center [784, 633] width 563 height 98
drag, startPoint x: 725, startPoint y: 613, endPoint x: 841, endPoint y: 610, distance: 116.0
click at [841, 610] on textarea "We’ve updated plan selection for clarity and accessibility. “Select plan” now b…" at bounding box center [784, 633] width 563 height 98
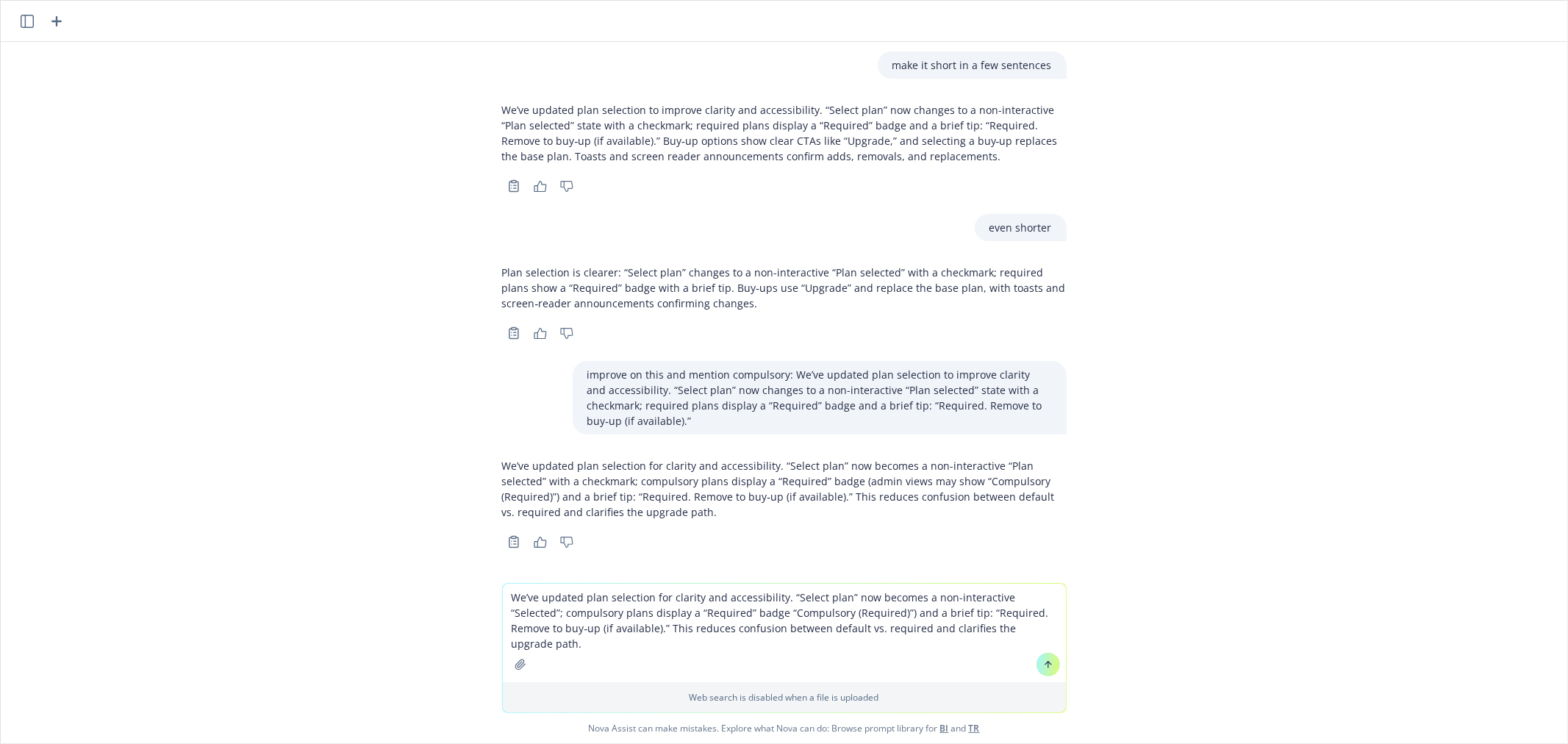
scroll to position [4005, 0]
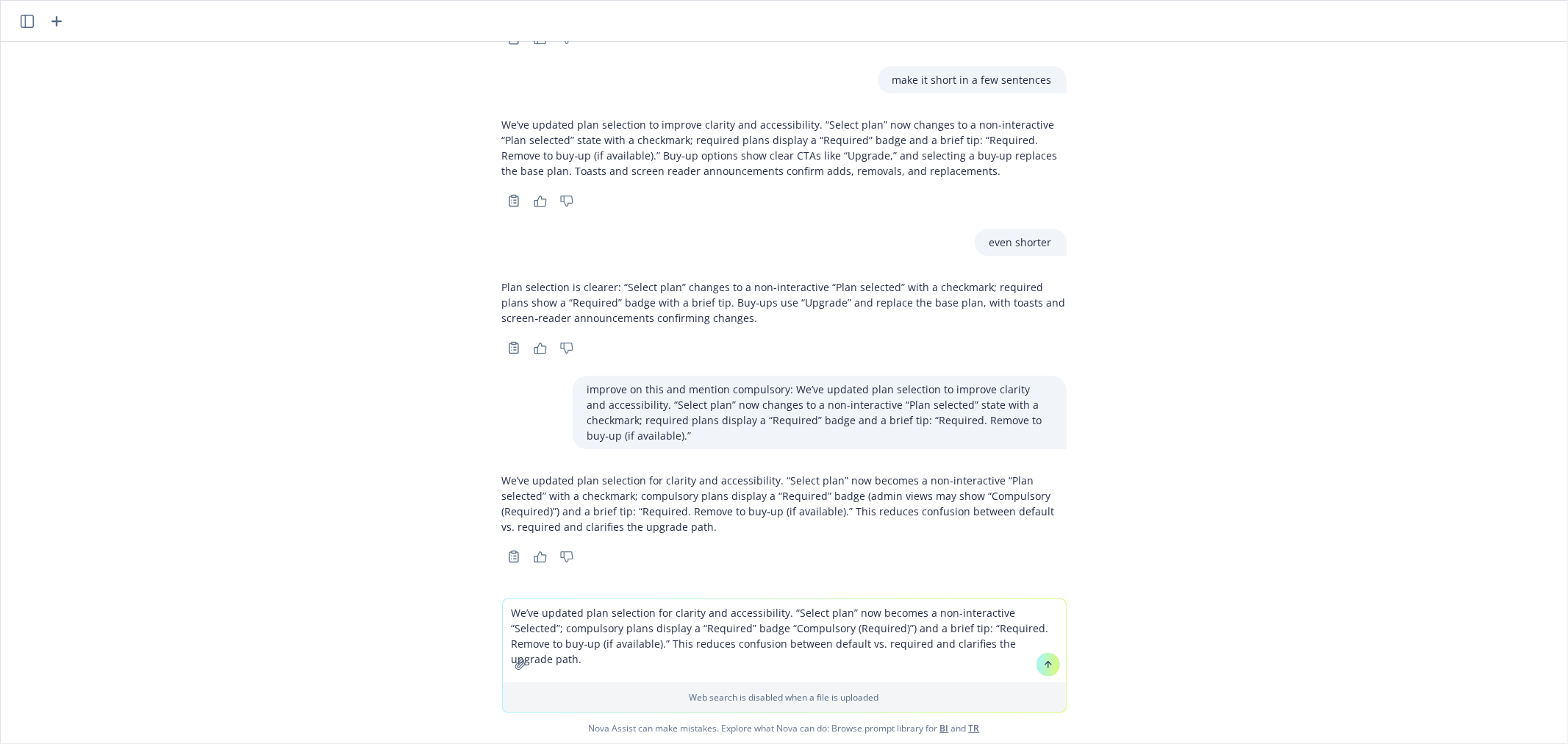
click at [843, 626] on textarea "We’ve updated plan selection for clarity and accessibility. “Select plan” now b…" at bounding box center [784, 640] width 563 height 83
click at [888, 641] on textarea "We’ve updated plan selection for clarity and accessibility. “Select plan” now b…" at bounding box center [784, 640] width 563 height 83
drag, startPoint x: 732, startPoint y: 644, endPoint x: 601, endPoint y: 641, distance: 131.0
click at [601, 641] on textarea "We’ve updated plan selection for clarity and accessibility. “Select plan” now b…" at bounding box center [784, 640] width 563 height 83
click at [765, 647] on textarea "We’ve updated plan selection for clarity and accessibility. “Select plan” now b…" at bounding box center [784, 640] width 563 height 83
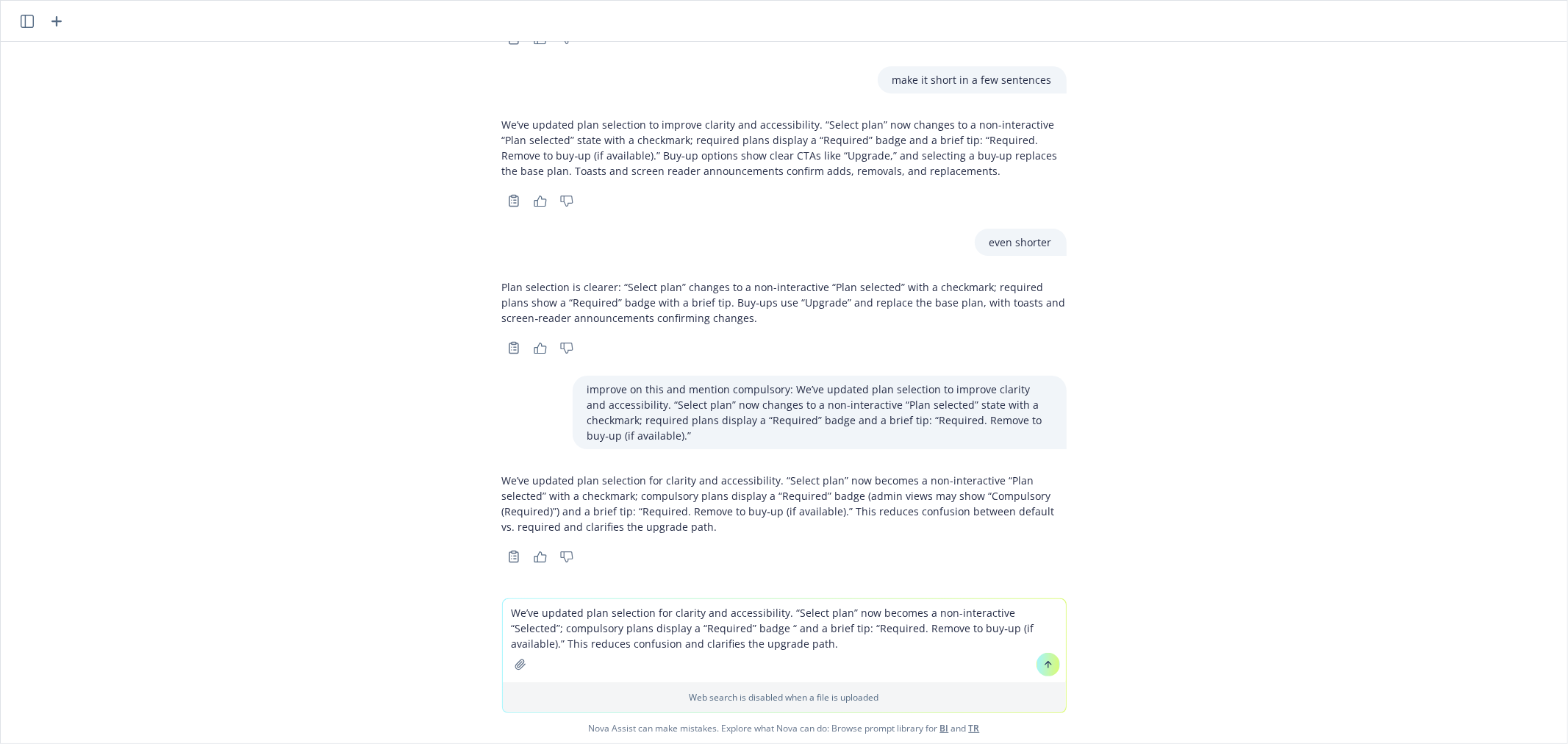
click at [726, 627] on textarea "We’ve updated plan selection for clarity and accessibility. “Select plan” now b…" at bounding box center [784, 640] width 563 height 83
click at [631, 628] on textarea "We’ve updated plan selection for clarity and accessibility. “Select plan” now b…" at bounding box center [784, 640] width 563 height 83
click at [731, 646] on textarea "We’ve updated plan selection for clarity and accessibility. “Select plan” now b…" at bounding box center [784, 640] width 563 height 83
click at [663, 647] on textarea "We’ve updated plan selection for clarity and accessibility. “Select plan” now b…" at bounding box center [784, 640] width 563 height 83
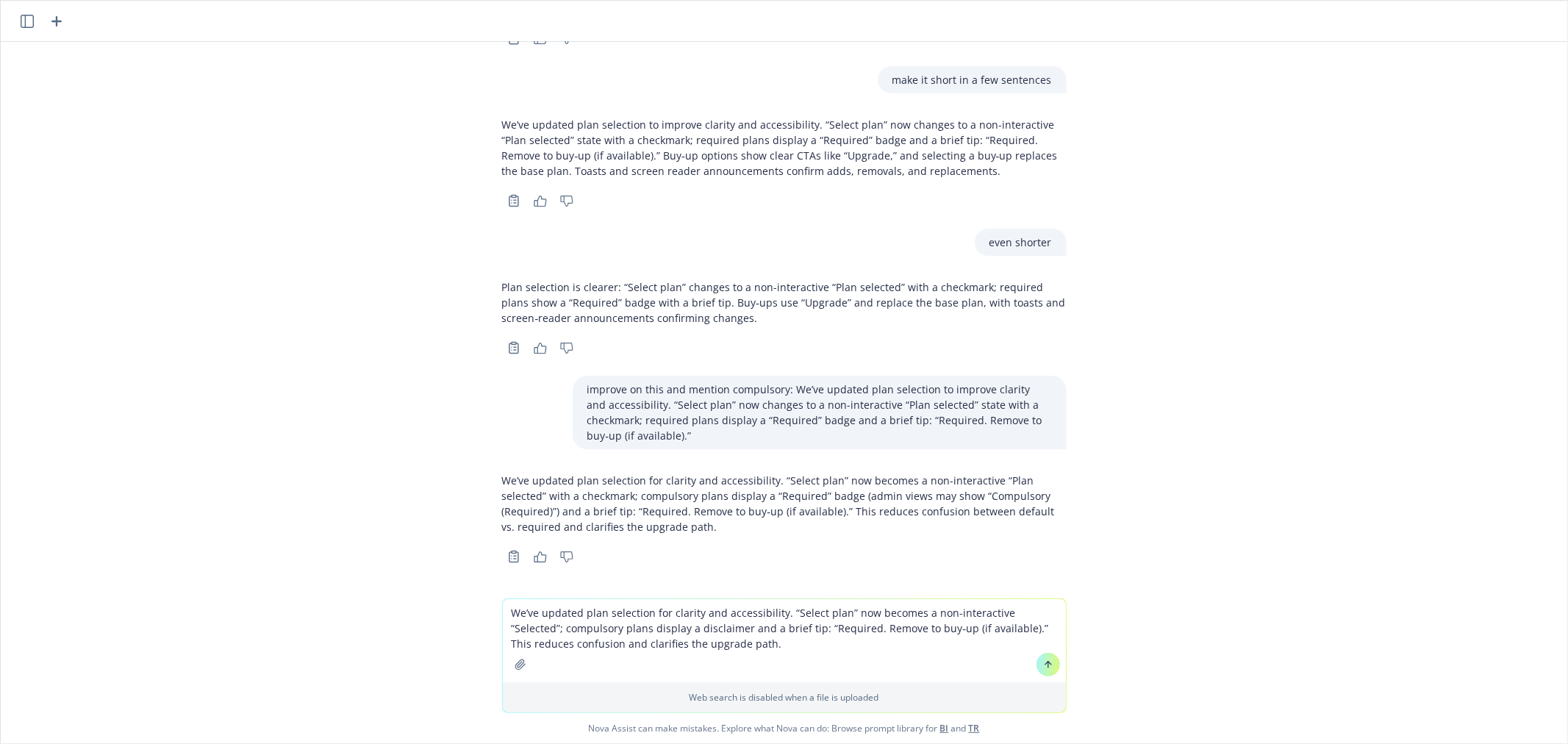
click at [709, 641] on textarea "We’ve updated plan selection for clarity and accessibility. “Select plan” now b…" at bounding box center [784, 640] width 563 height 83
drag, startPoint x: 715, startPoint y: 644, endPoint x: 76, endPoint y: 494, distance: 656.4
click at [79, 491] on div "png image.png what do you think of the text "default plan" when a group selects…" at bounding box center [784, 392] width 1566 height 701
type textarea "We’ve updated plan selection for clarity and accessibility. “Select plan” now b…"
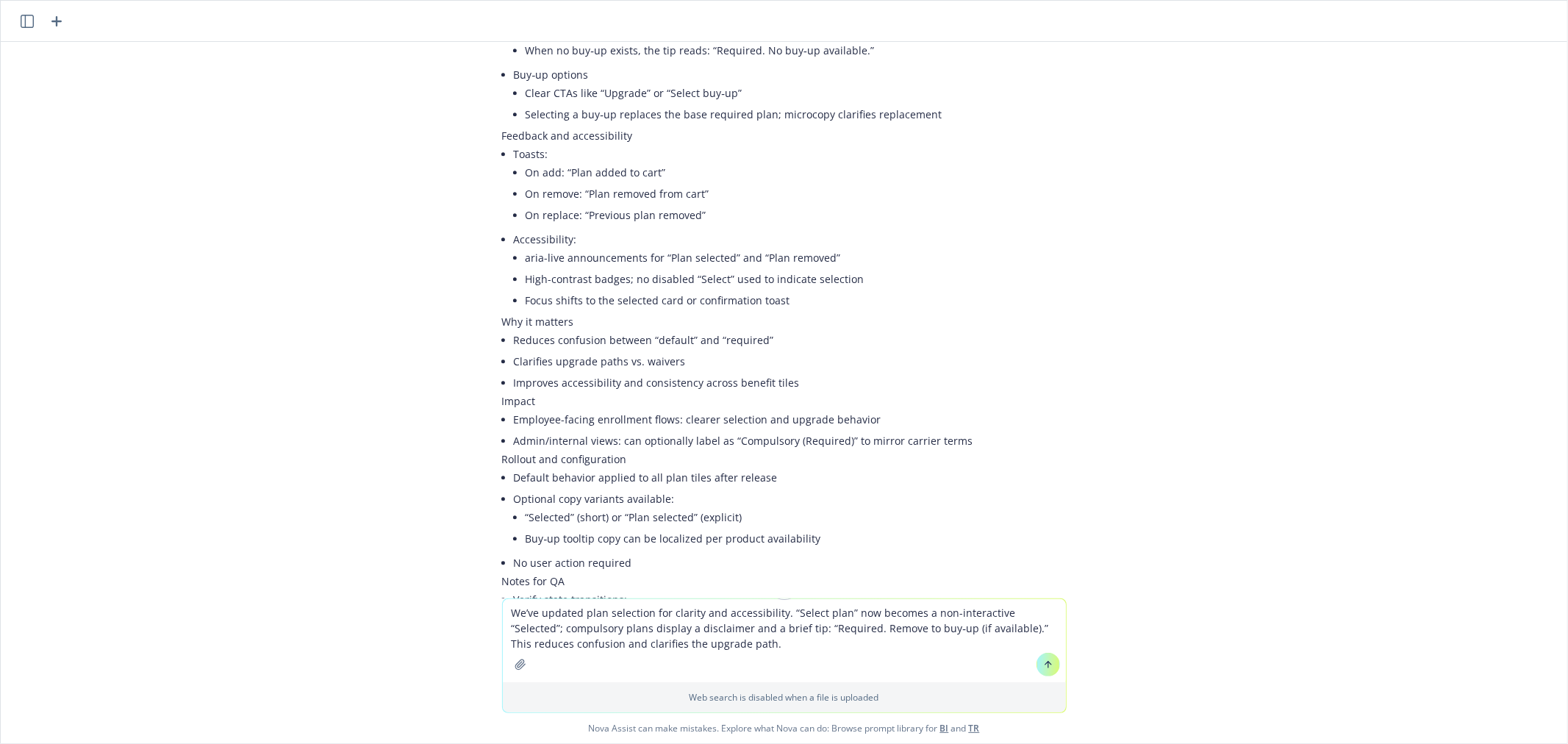
scroll to position [3024, 0]
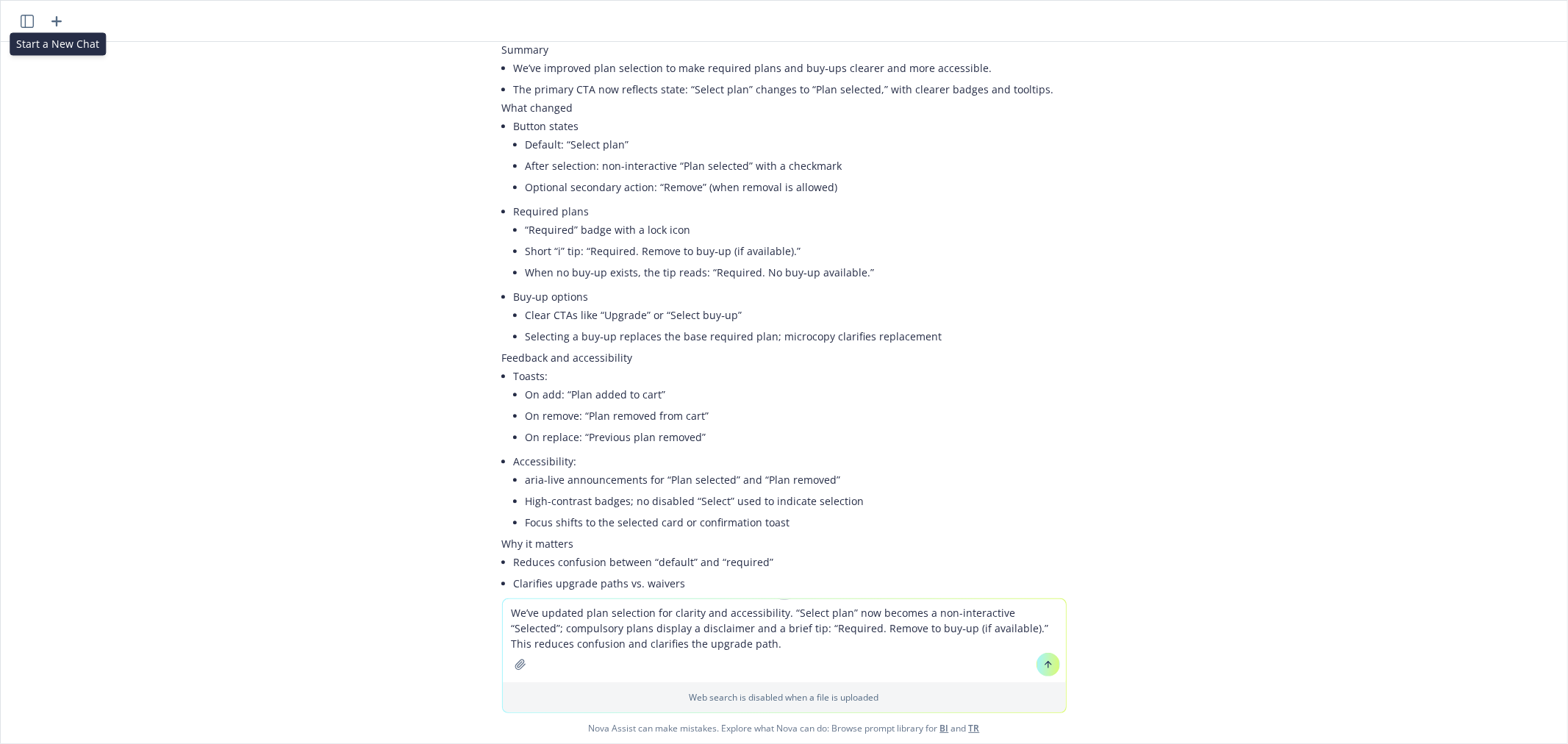
click at [53, 22] on icon "button" at bounding box center [57, 21] width 18 height 18
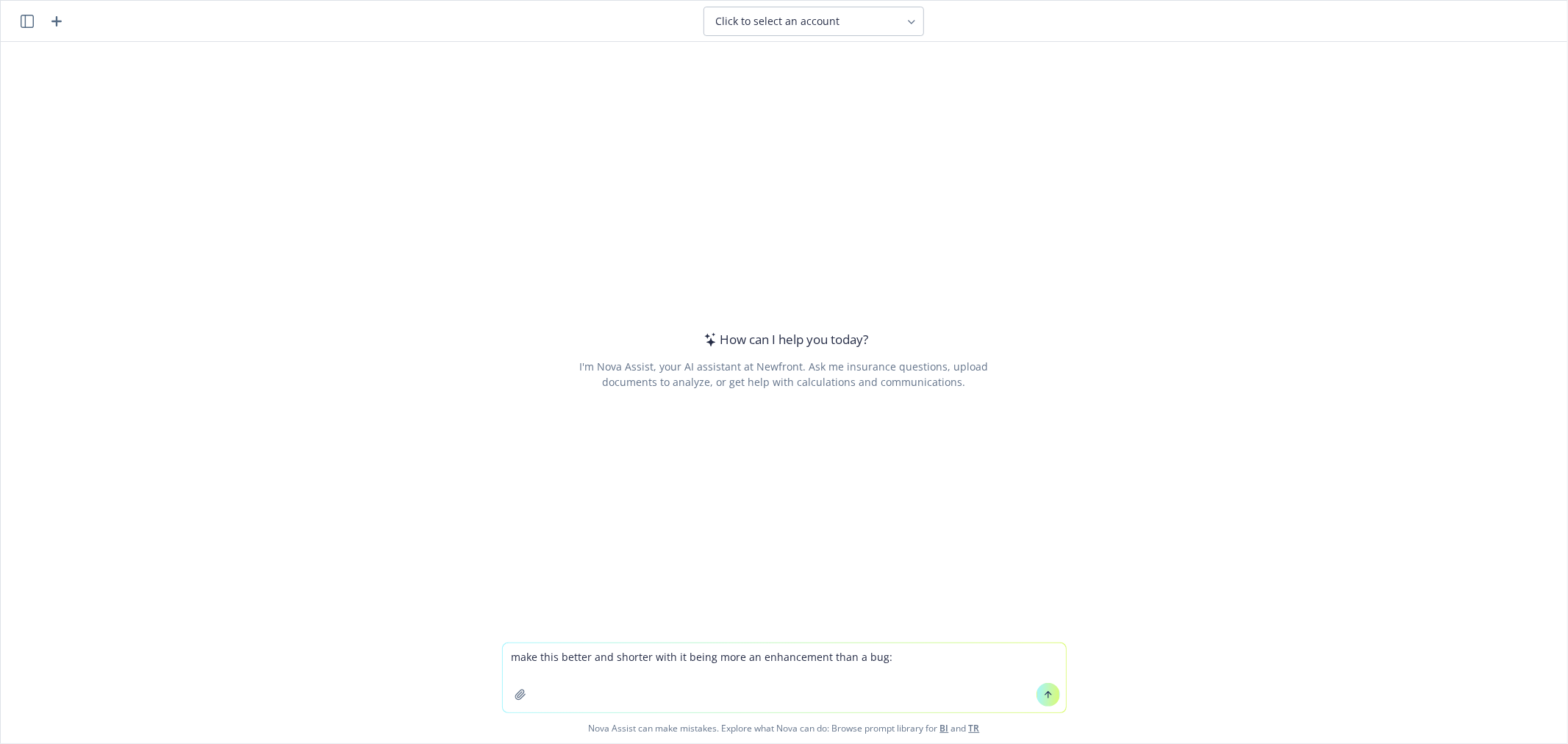
type textarea "make this better and shorter with it being more an enhancement than a bug: Upda…"
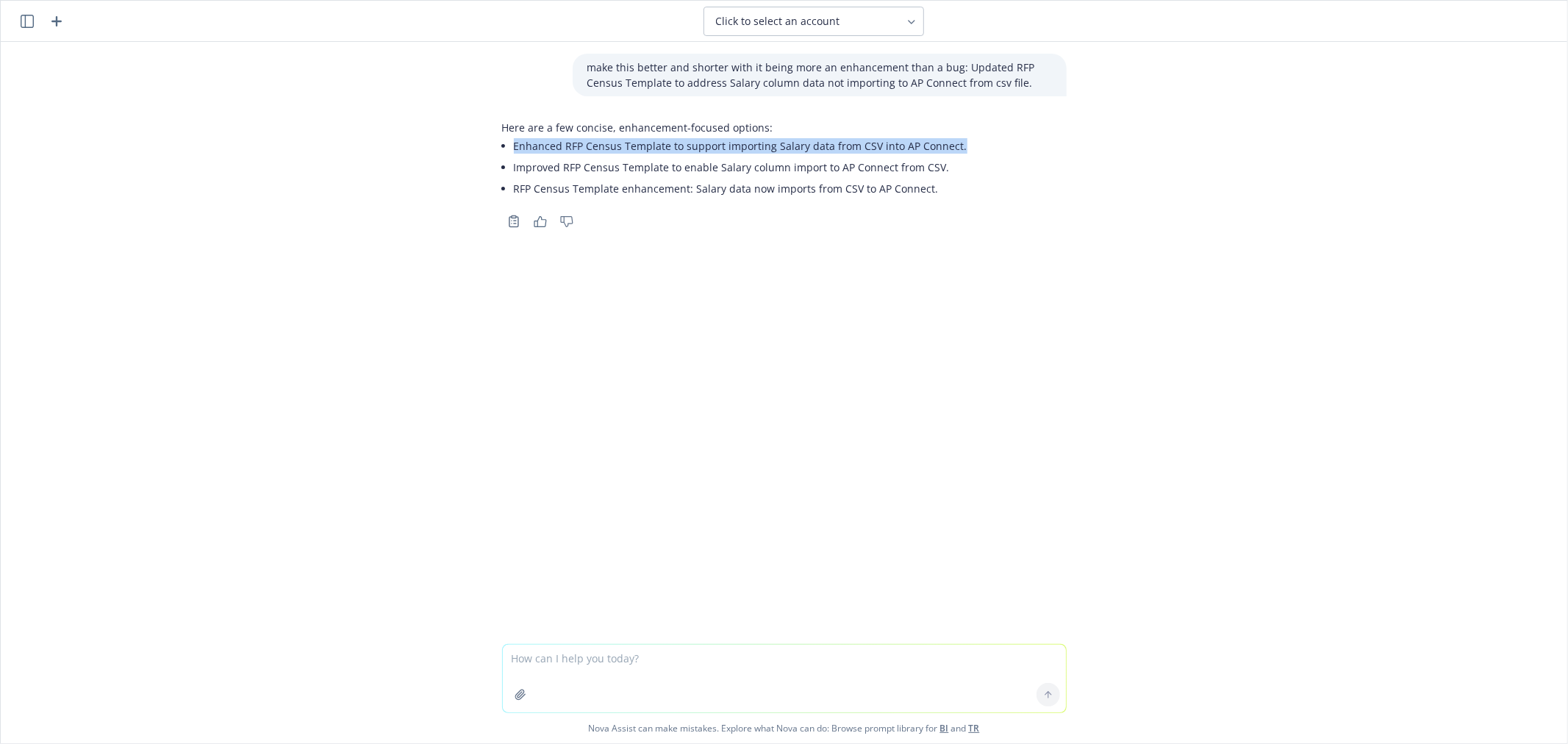
drag, startPoint x: 950, startPoint y: 148, endPoint x: 507, endPoint y: 154, distance: 443.0
click at [507, 154] on div "Here are a few concise, enhancement-focused options: Enhanced RFP Census Templa…" at bounding box center [784, 159] width 565 height 91
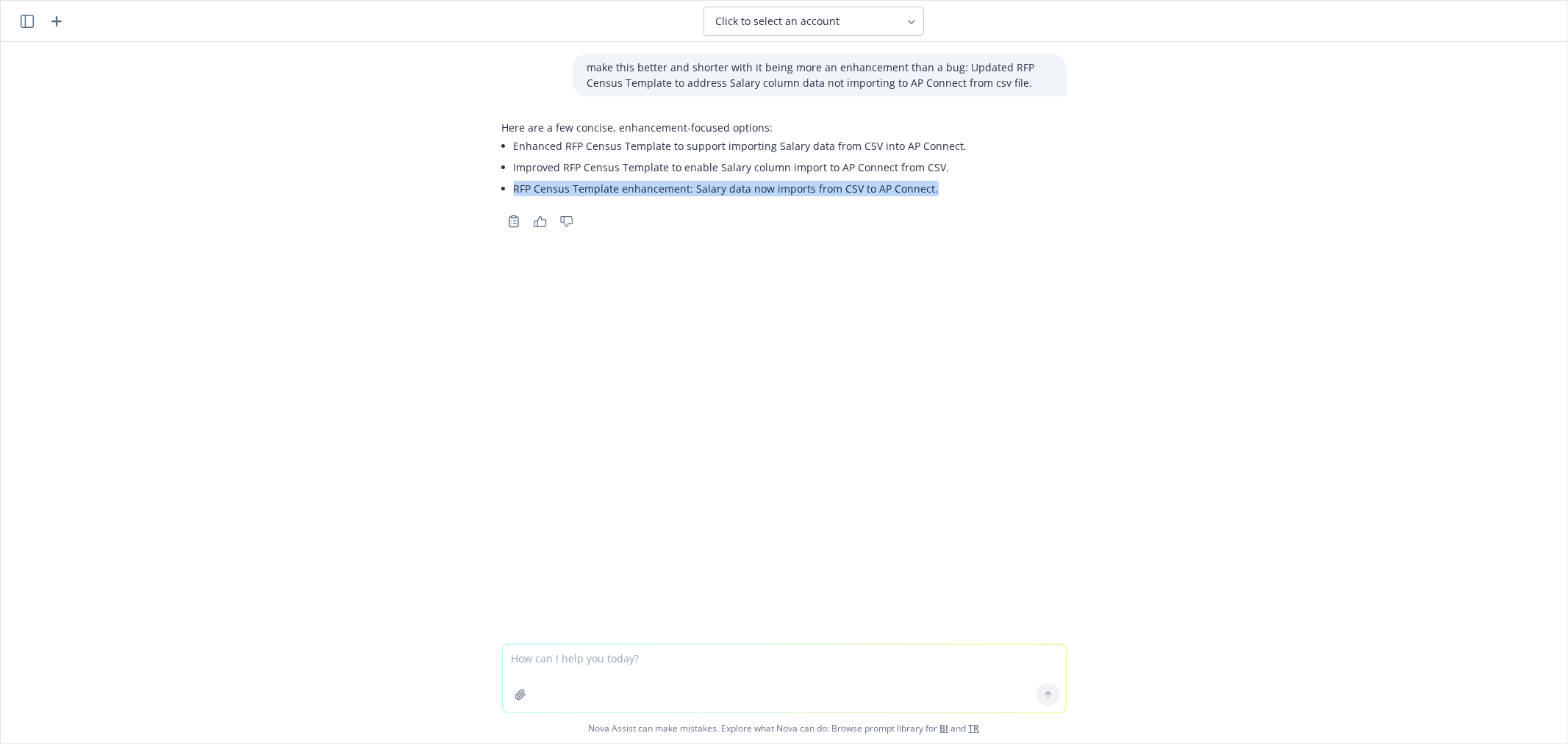
drag, startPoint x: 928, startPoint y: 189, endPoint x: 593, endPoint y: 195, distance: 335.1
click at [514, 188] on li "RFP Census Template enhancement: Salary data now imports from CSV to AP Connect." at bounding box center [740, 188] width 453 height 21
copy li "RFP Census Template enhancement: Salary data now imports from CSV to AP Connect."
click at [62, 25] on icon "button" at bounding box center [57, 21] width 18 height 18
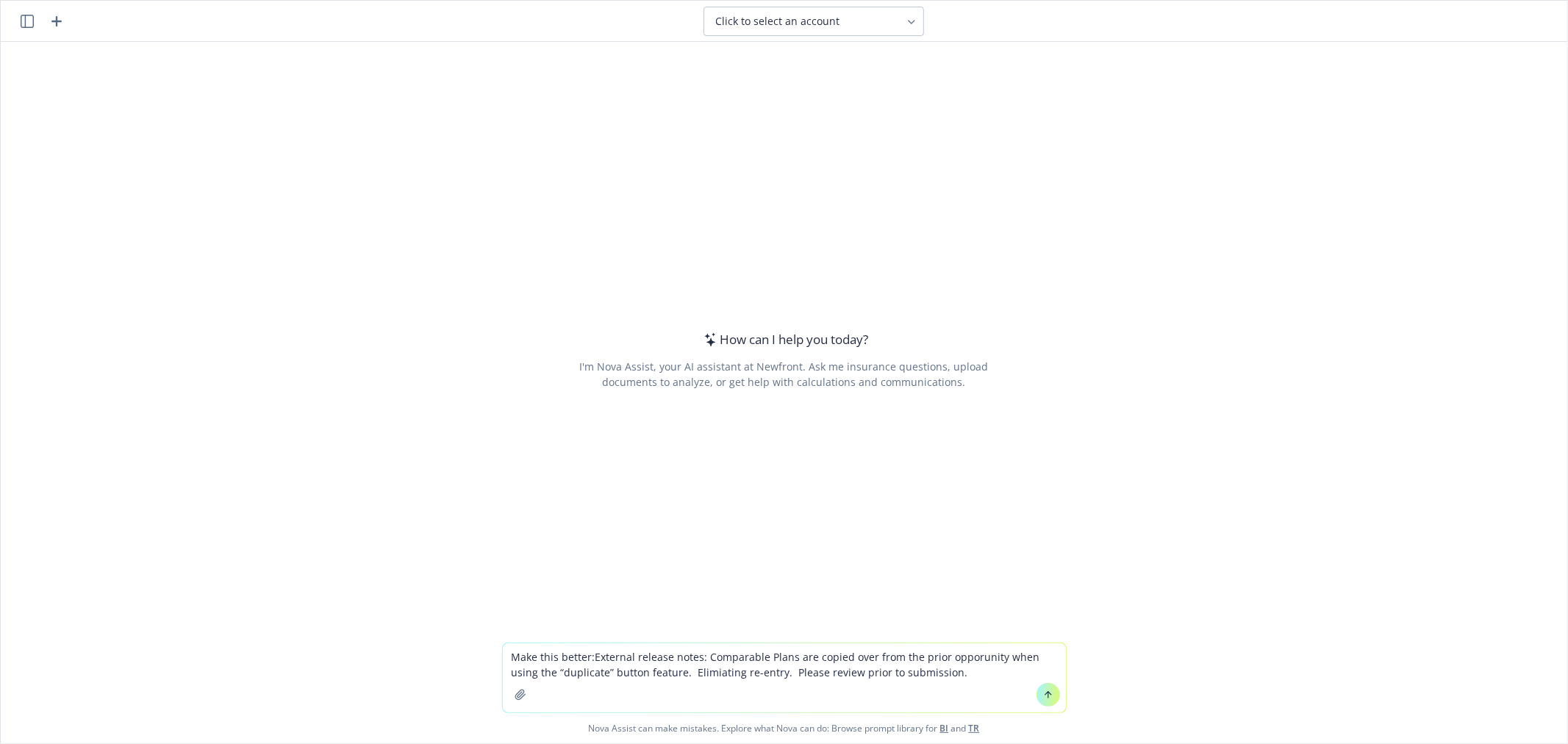
type textarea "Make this better: External release notes: Comparable Plans are copied over from…"
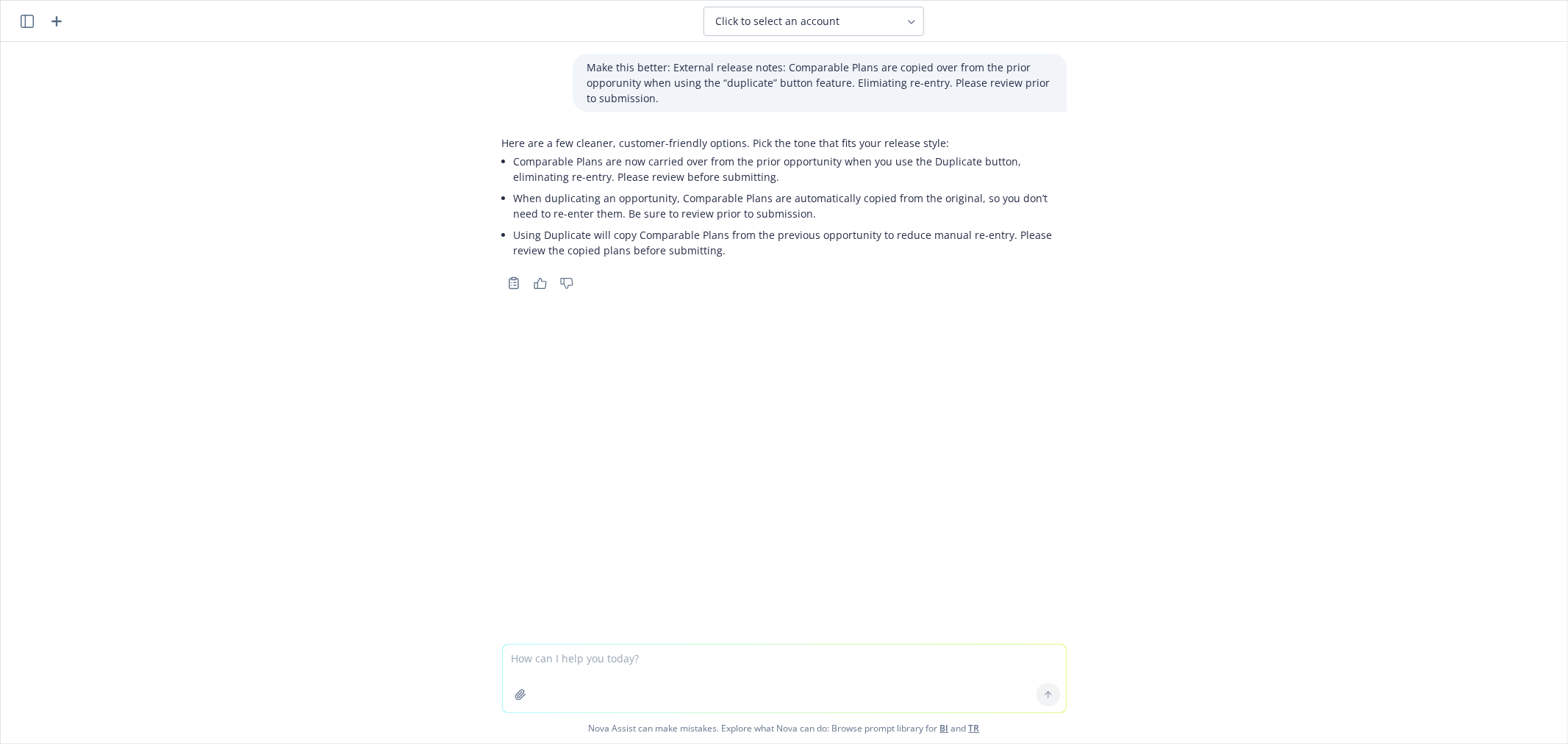
click at [189, 131] on div "Make this better: External release notes: Comparable Plans are copied over from…" at bounding box center [784, 342] width 1566 height 602
click at [16, 25] on header "Click to select an account" at bounding box center [784, 21] width 1566 height 41
click at [19, 23] on button "button" at bounding box center [27, 21] width 18 height 18
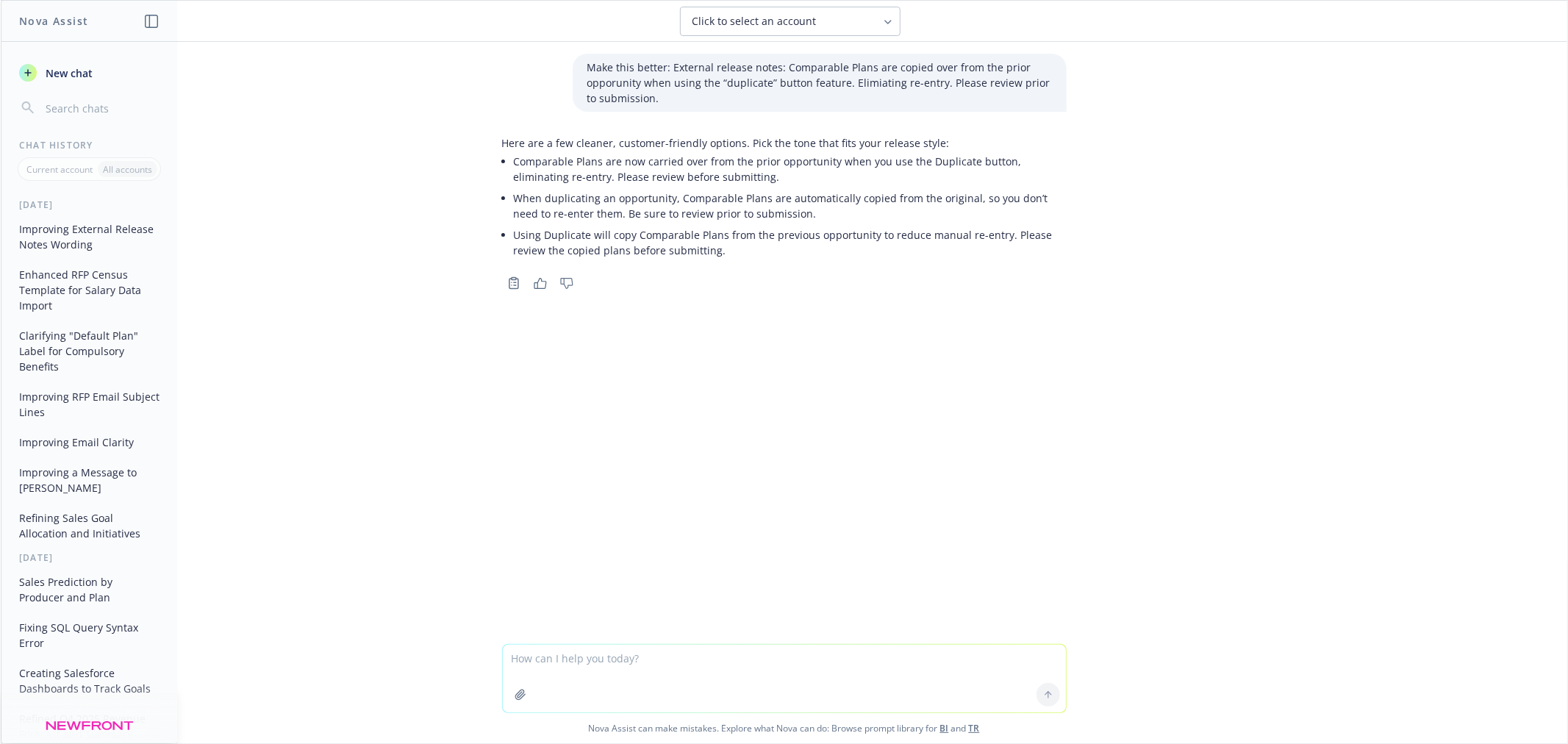
click at [561, 211] on li "When duplicating an opportunity, Comparable Plans are automatically copied from…" at bounding box center [790, 206] width 553 height 37
click at [717, 654] on textarea at bounding box center [784, 678] width 563 height 67
type textarea "i"
type textarea "In a few sentences"
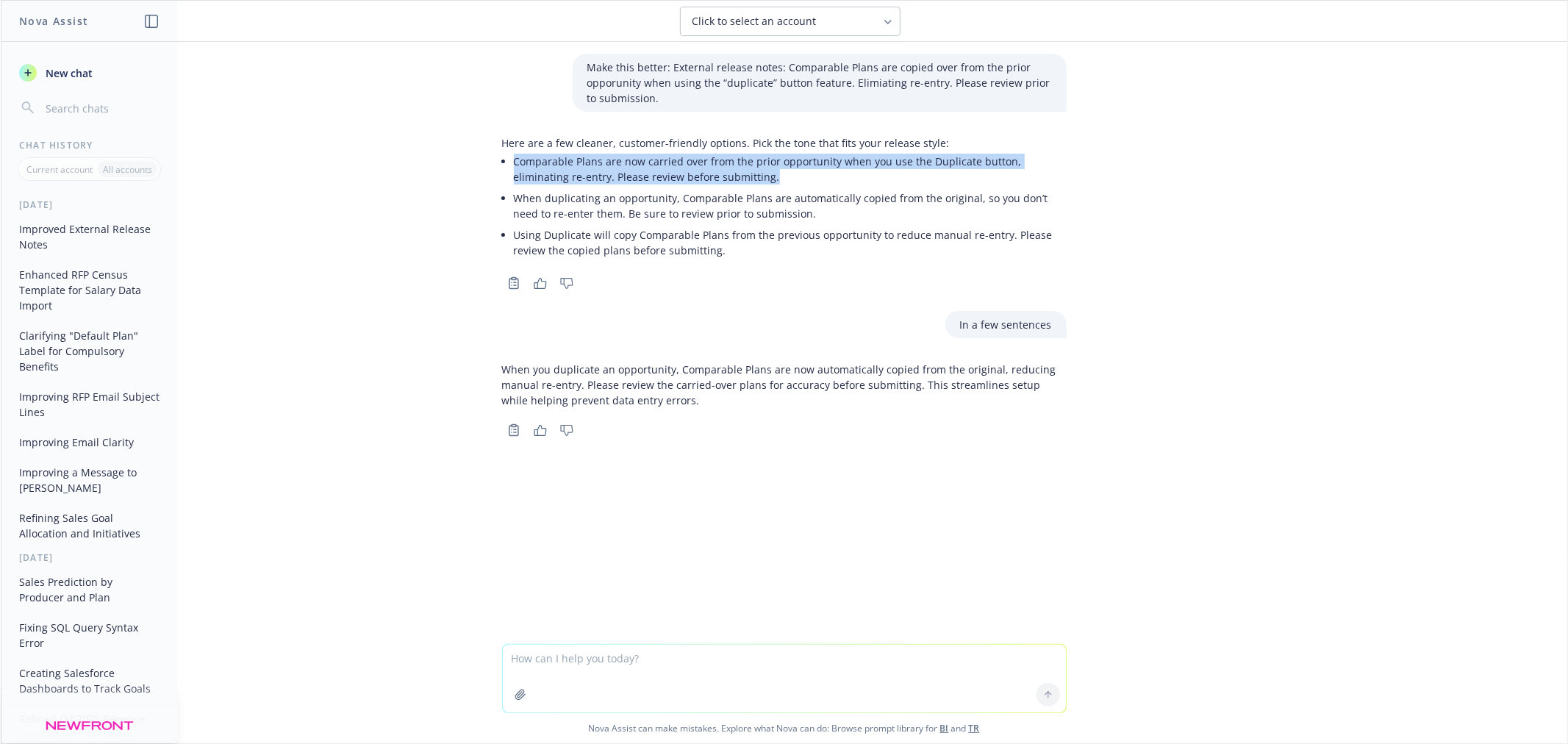
drag, startPoint x: 708, startPoint y: 174, endPoint x: 508, endPoint y: 155, distance: 200.9
click at [514, 155] on li "Comparable Plans are now carried over from the prior opportunity when you use t…" at bounding box center [790, 170] width 553 height 37
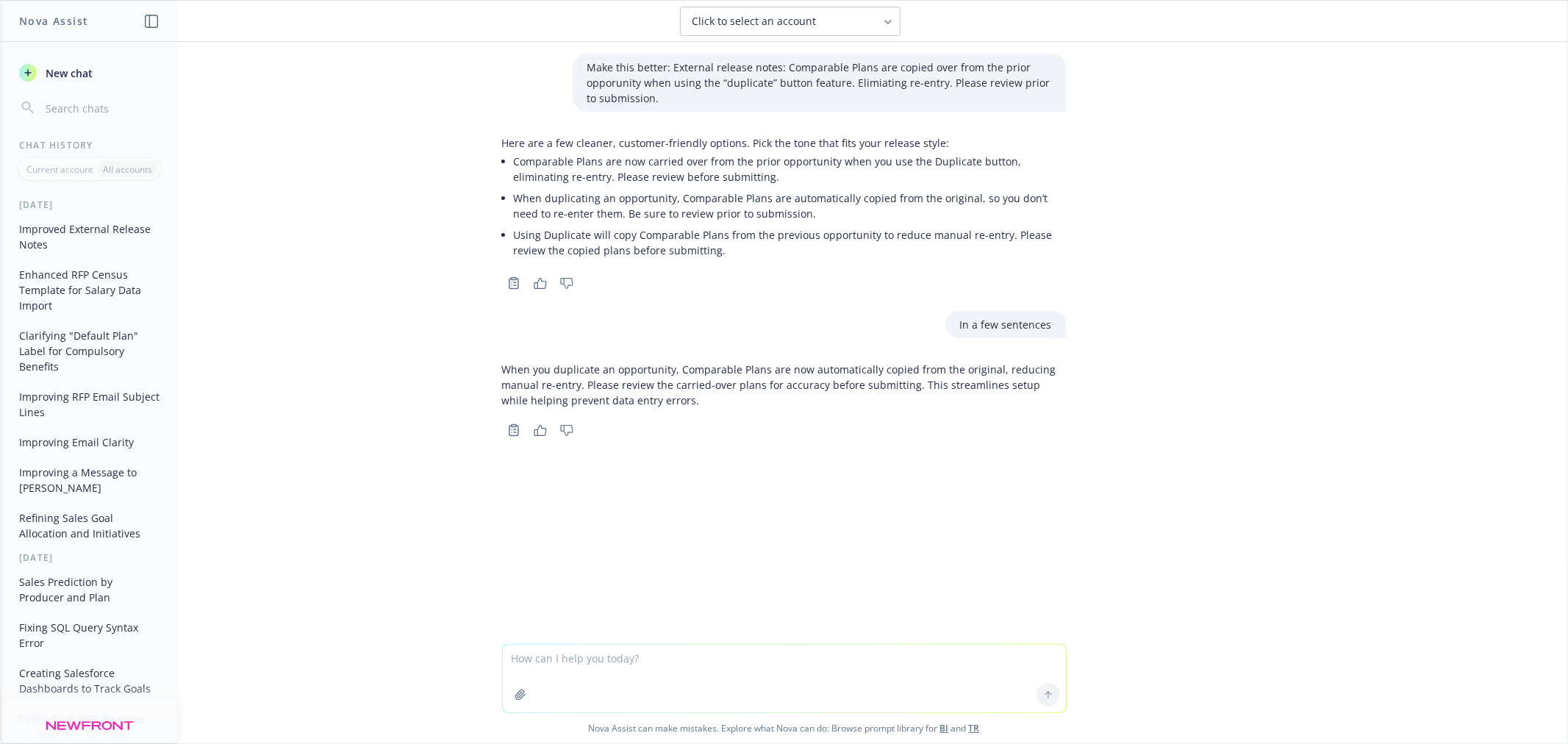
click at [790, 212] on li "When duplicating an opportunity, Comparable Plans are automatically copied from…" at bounding box center [790, 206] width 553 height 37
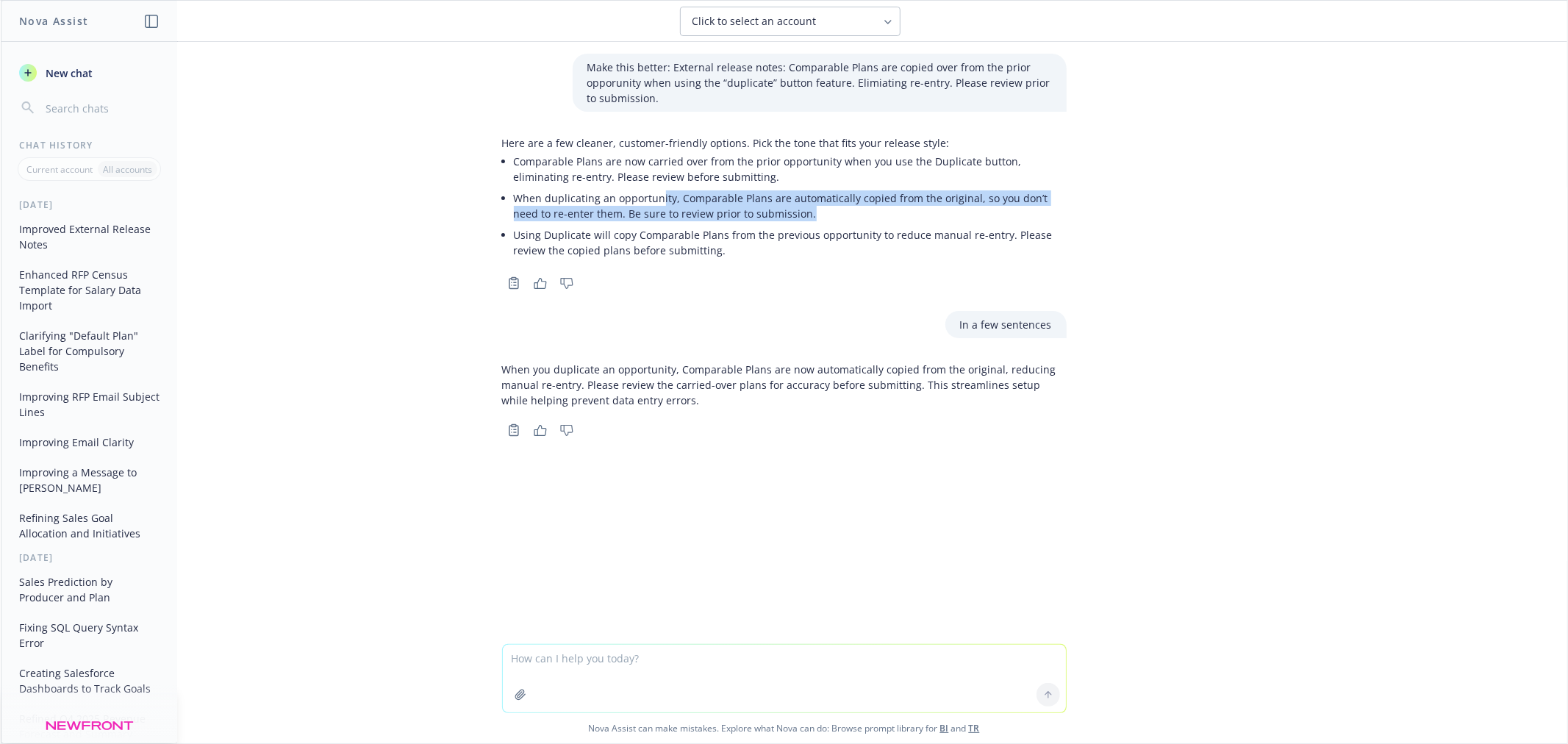
drag, startPoint x: 787, startPoint y: 211, endPoint x: 665, endPoint y: 208, distance: 122.0
click at [654, 200] on li "When duplicating an opportunity, Comparable Plans are automatically copied from…" at bounding box center [790, 206] width 553 height 37
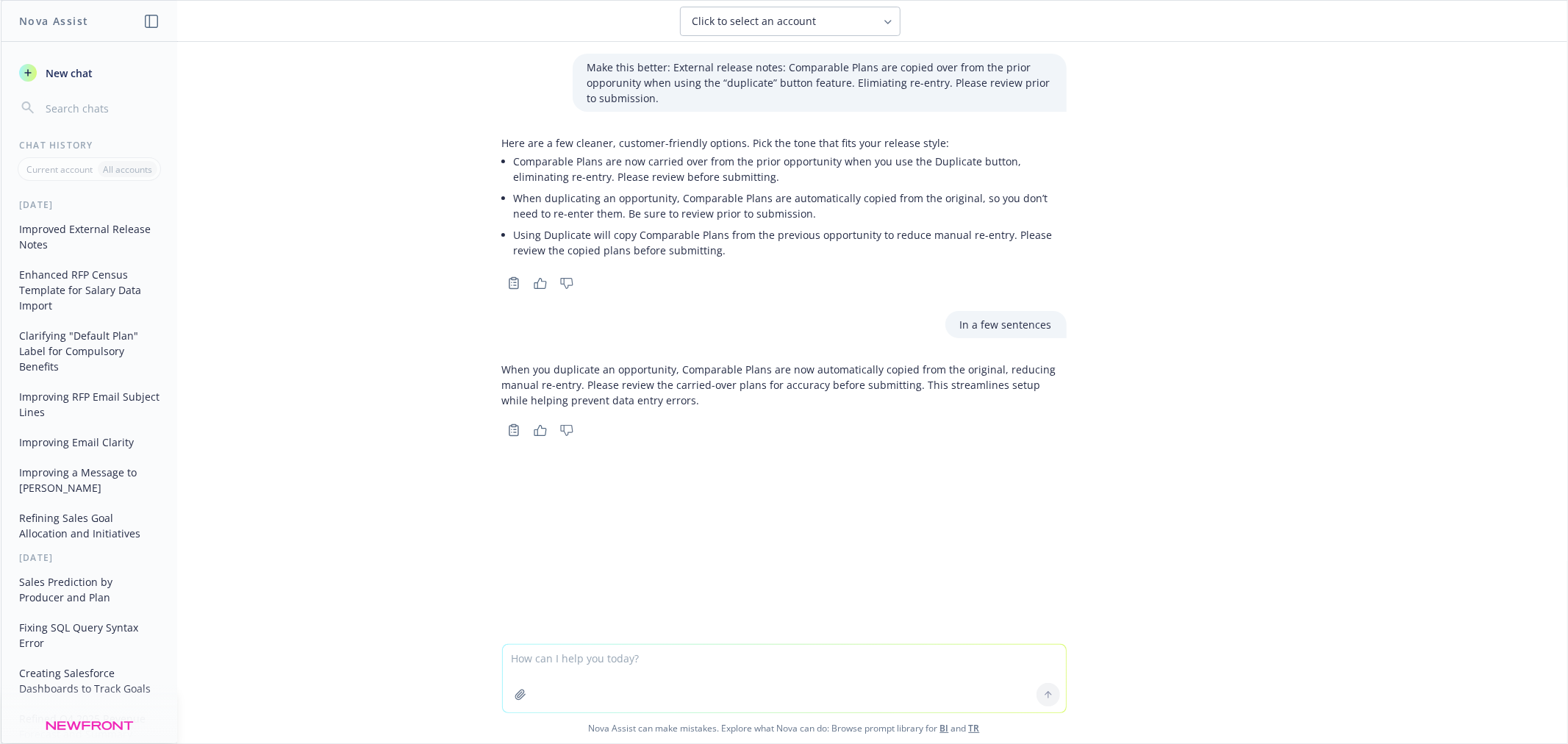
click at [715, 255] on li "Using Duplicate will copy Comparable Plans from the previous opportunity to red…" at bounding box center [790, 243] width 553 height 37
drag, startPoint x: 745, startPoint y: 252, endPoint x: 564, endPoint y: 246, distance: 181.1
click at [506, 237] on div "Here are a few cleaner, customer-friendly options. Pick the tone that fits your…" at bounding box center [784, 198] width 565 height 126
copy li "Using Duplicate will copy Comparable Plans from the previous opportunity to red…"
click at [1220, 171] on div "Make this better: External release notes: Comparable Plans are copied over from…" at bounding box center [784, 342] width 1566 height 602
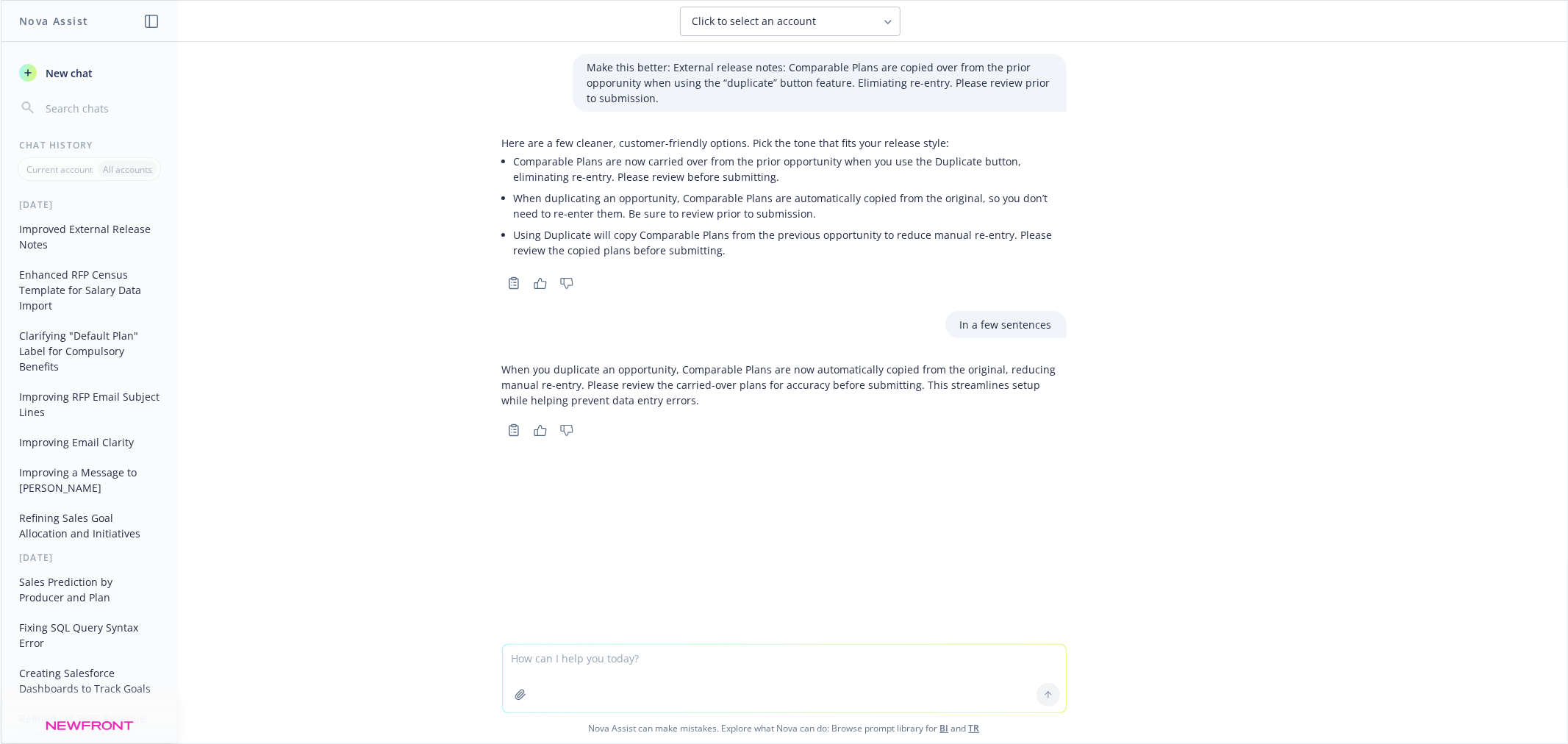
click at [82, 76] on span "New chat" at bounding box center [67, 73] width 50 height 16
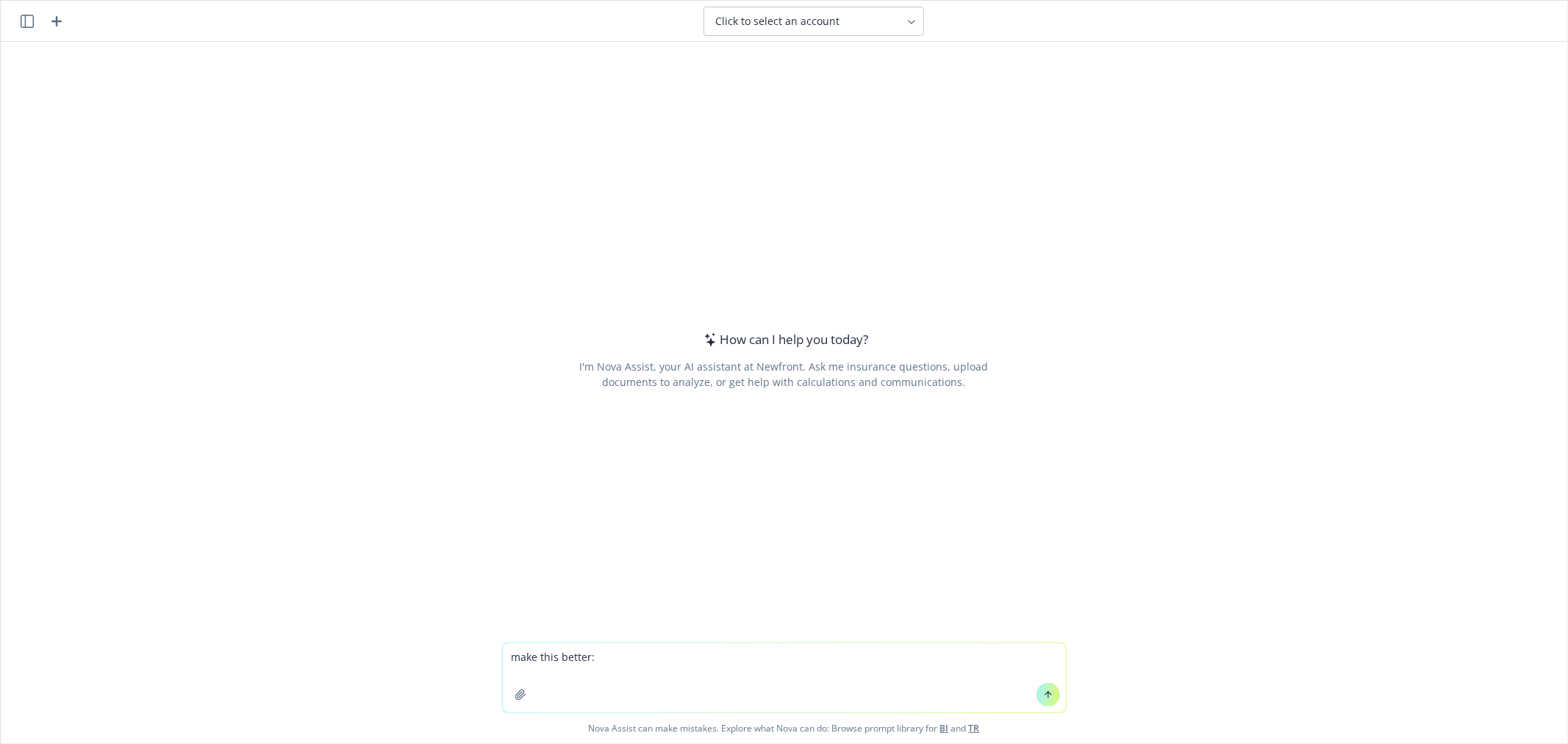
type textarea "make this better: External release notes: Updated landing page with guided tuto…"
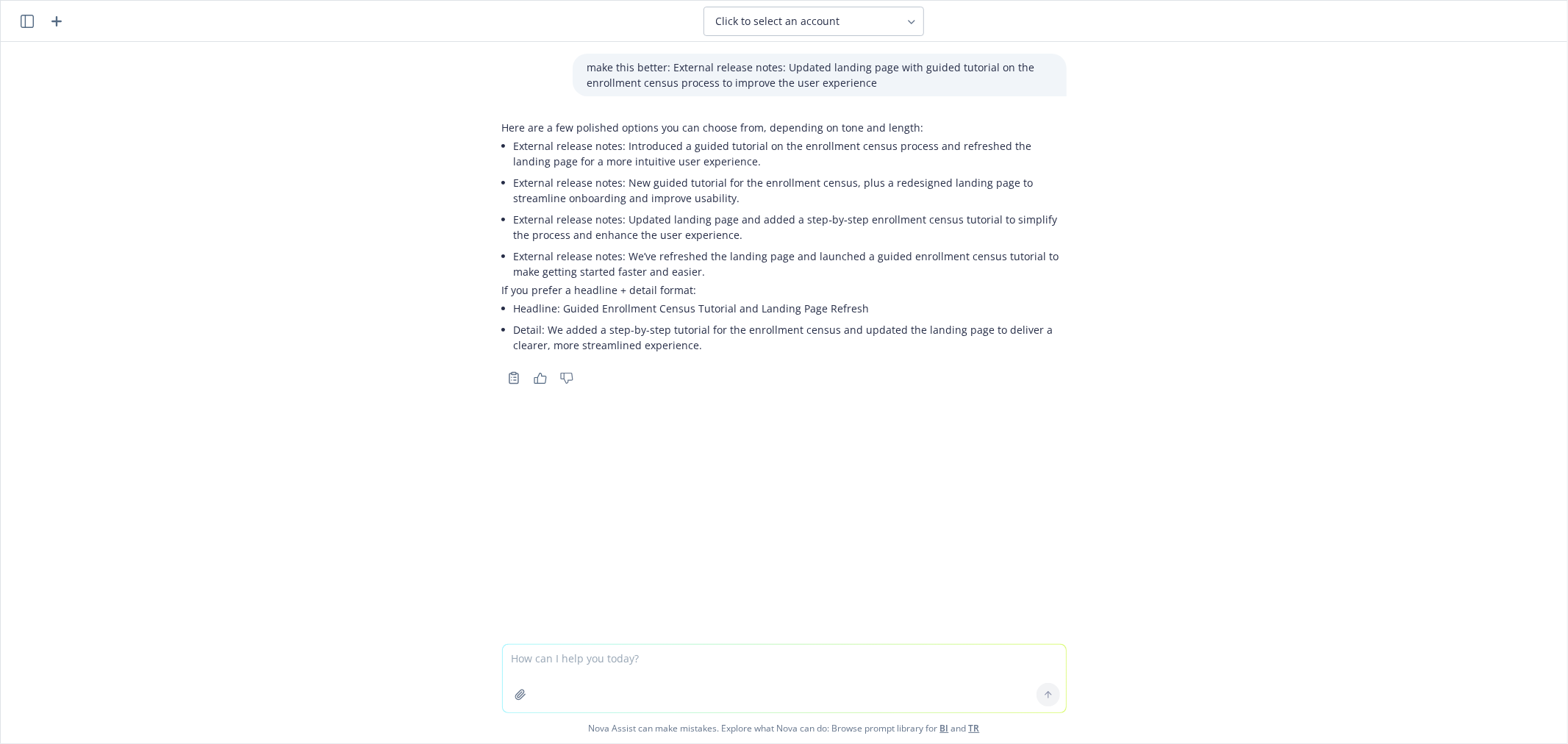
drag, startPoint x: 711, startPoint y: 268, endPoint x: 703, endPoint y: 268, distance: 8.0
click at [703, 268] on li "External release notes: We’ve refreshed the landing page and launched a guided …" at bounding box center [790, 264] width 553 height 37
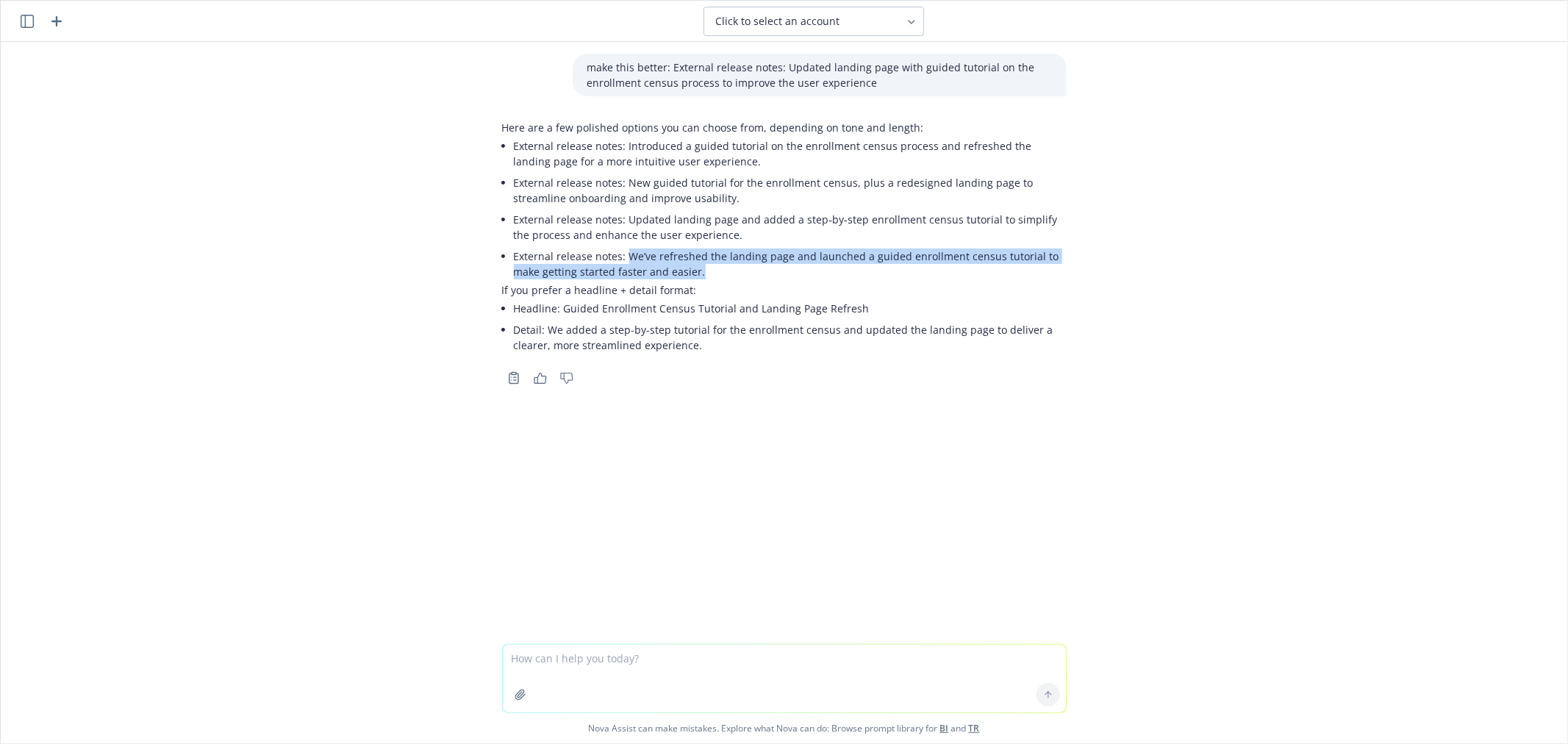
drag, startPoint x: 701, startPoint y: 270, endPoint x: 618, endPoint y: 254, distance: 84.5
click at [618, 254] on li "External release notes: We’ve refreshed the landing page and launched a guided …" at bounding box center [790, 264] width 553 height 37
copy li "We’ve refreshed the landing page and launched a guided enrollment census tutori…"
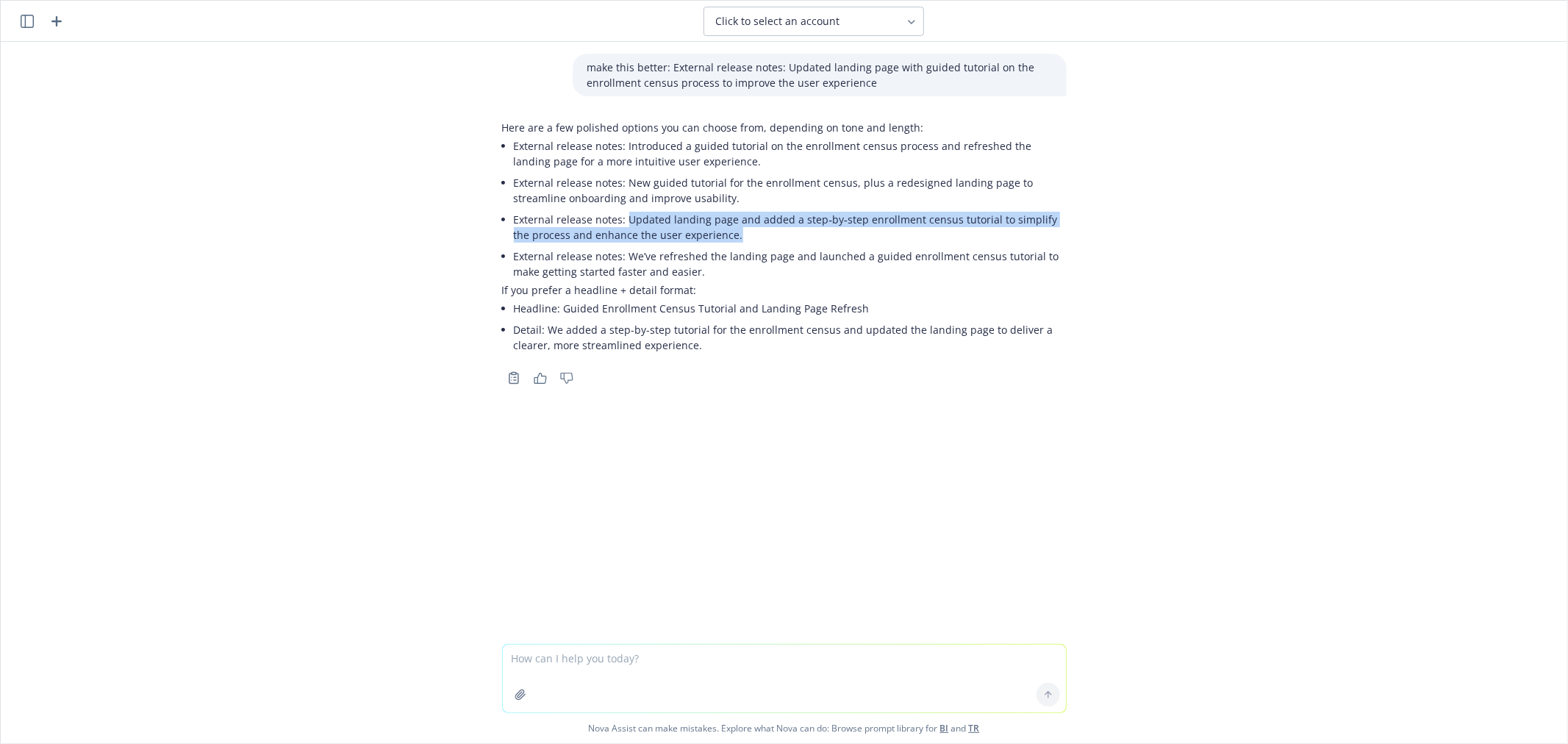
drag, startPoint x: 730, startPoint y: 232, endPoint x: 619, endPoint y: 224, distance: 111.3
click at [619, 224] on li "External release notes: Updated landing page and added a step‑by‑step enrollmen…" at bounding box center [790, 227] width 553 height 37
click at [707, 189] on li "External release notes: New guided tutorial for the enrollment census, plus a r…" at bounding box center [790, 190] width 553 height 37
click at [730, 197] on li "External release notes: New guided tutorial for the enrollment census, plus a r…" at bounding box center [790, 190] width 553 height 37
click at [617, 180] on li "External release notes: New guided tutorial for the enrollment census, plus a r…" at bounding box center [790, 190] width 553 height 37
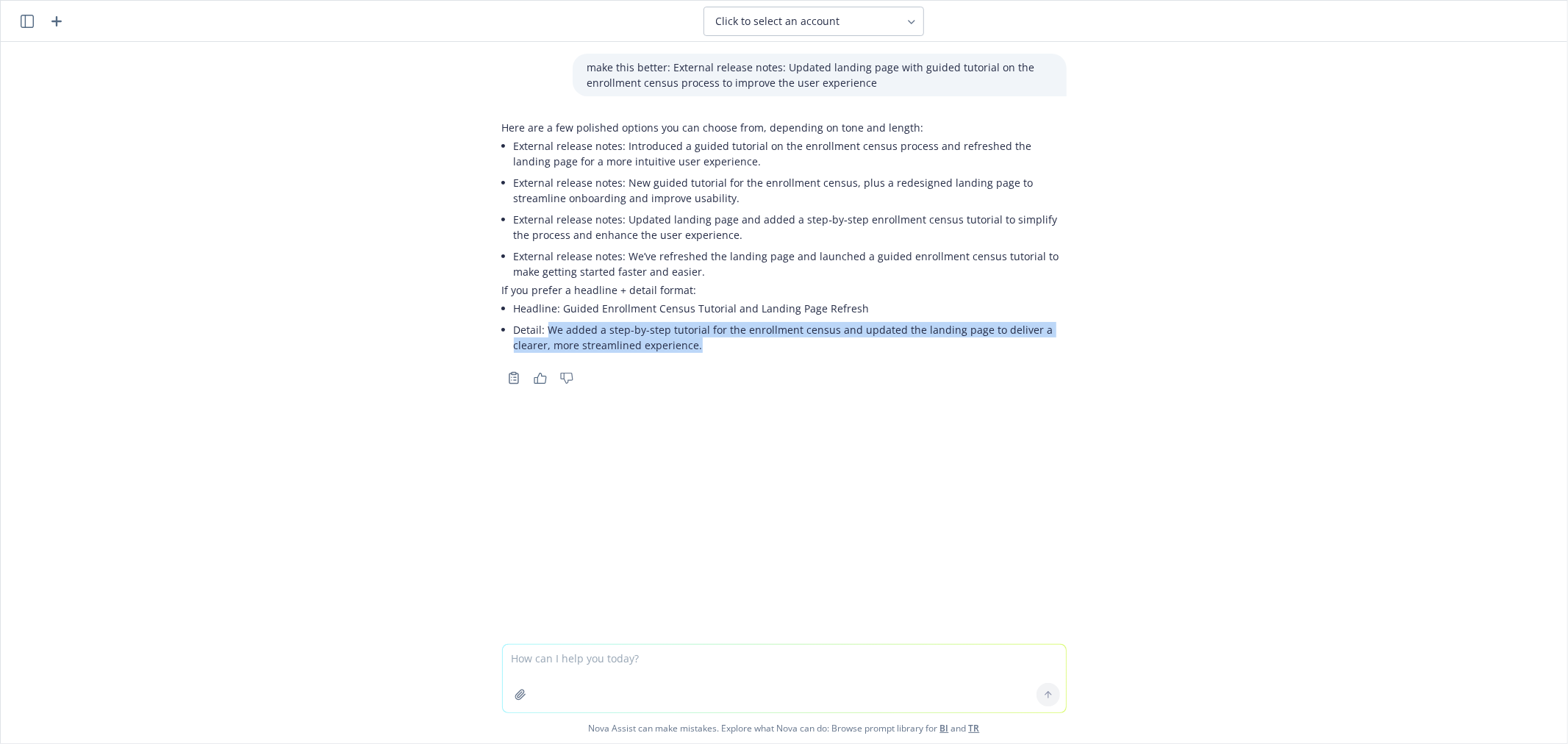
drag, startPoint x: 541, startPoint y: 328, endPoint x: 745, endPoint y: 345, distance: 204.7
click at [745, 345] on li "Detail: We added a step-by-step tutorial for the enrollment census and updated …" at bounding box center [790, 337] width 553 height 37
copy li "We added a step-by-step tutorial for the enrollment census and updated the land…"
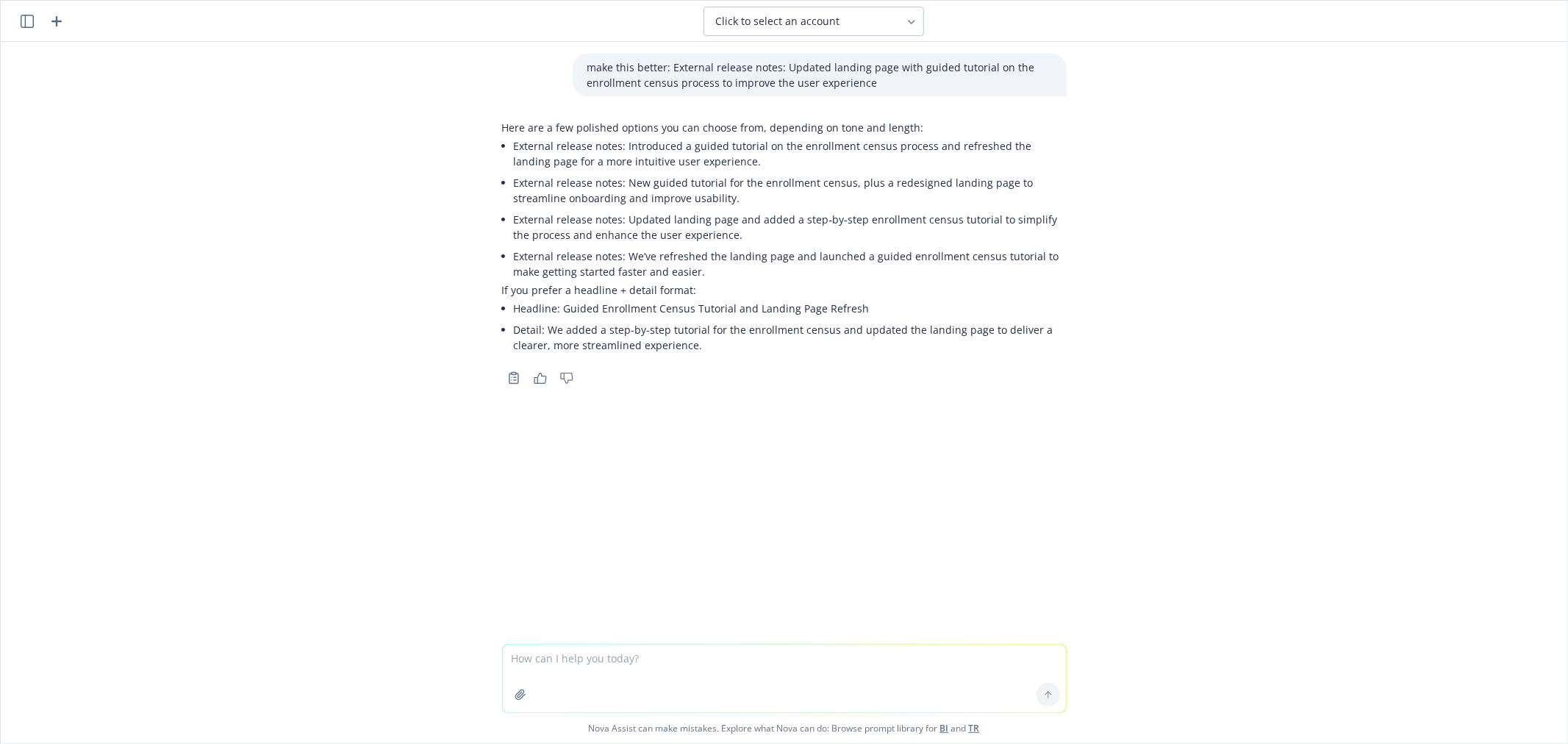
click at [725, 303] on li "Headline: Guided Enrollment Census Tutorial and Landing Page Refresh" at bounding box center [790, 308] width 553 height 21
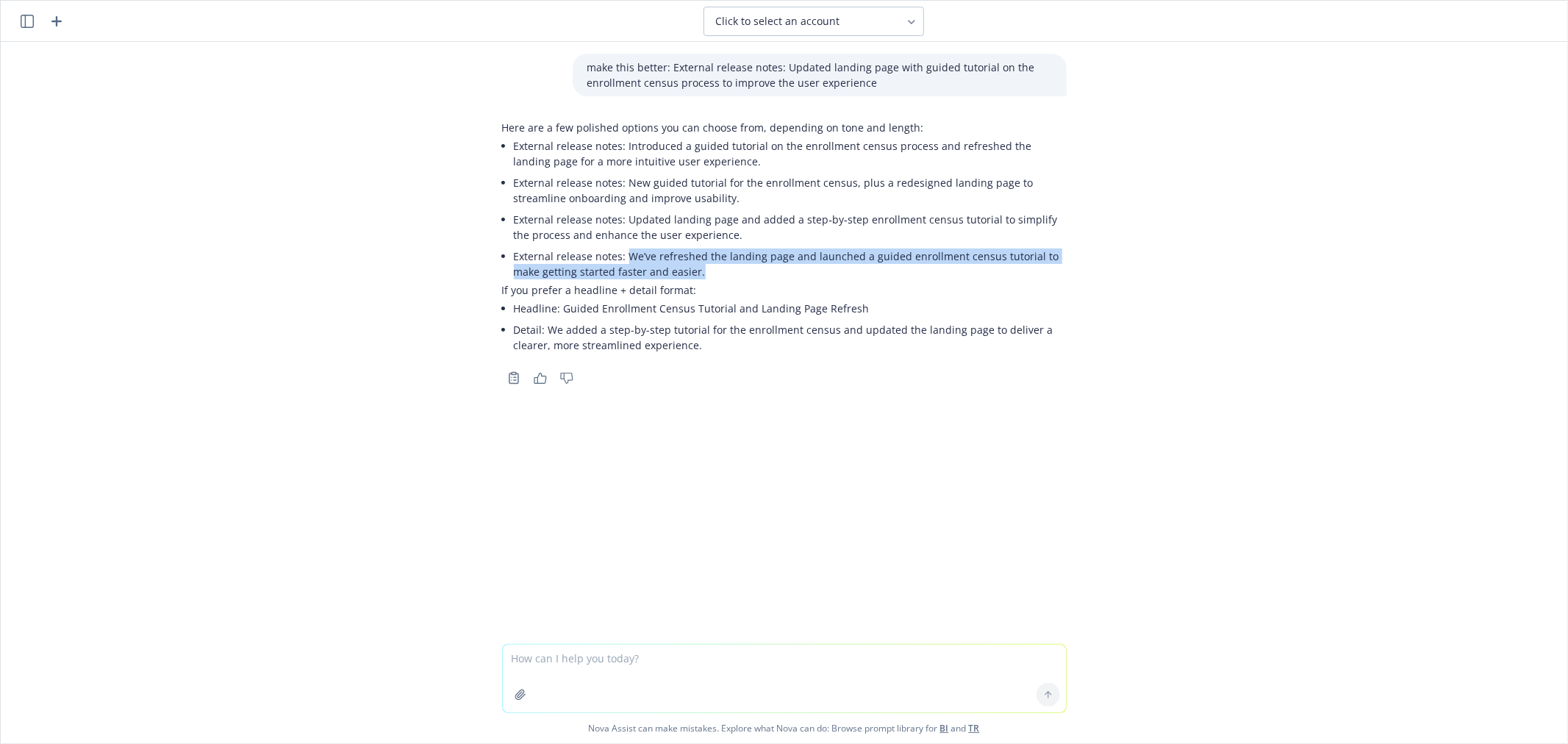
drag, startPoint x: 694, startPoint y: 270, endPoint x: 620, endPoint y: 257, distance: 75.1
click at [620, 257] on li "External release notes: We’ve refreshed the landing page and launched a guided …" at bounding box center [790, 264] width 553 height 37
copy li "We’ve refreshed the landing page and launched a guided enrollment census tutori…"
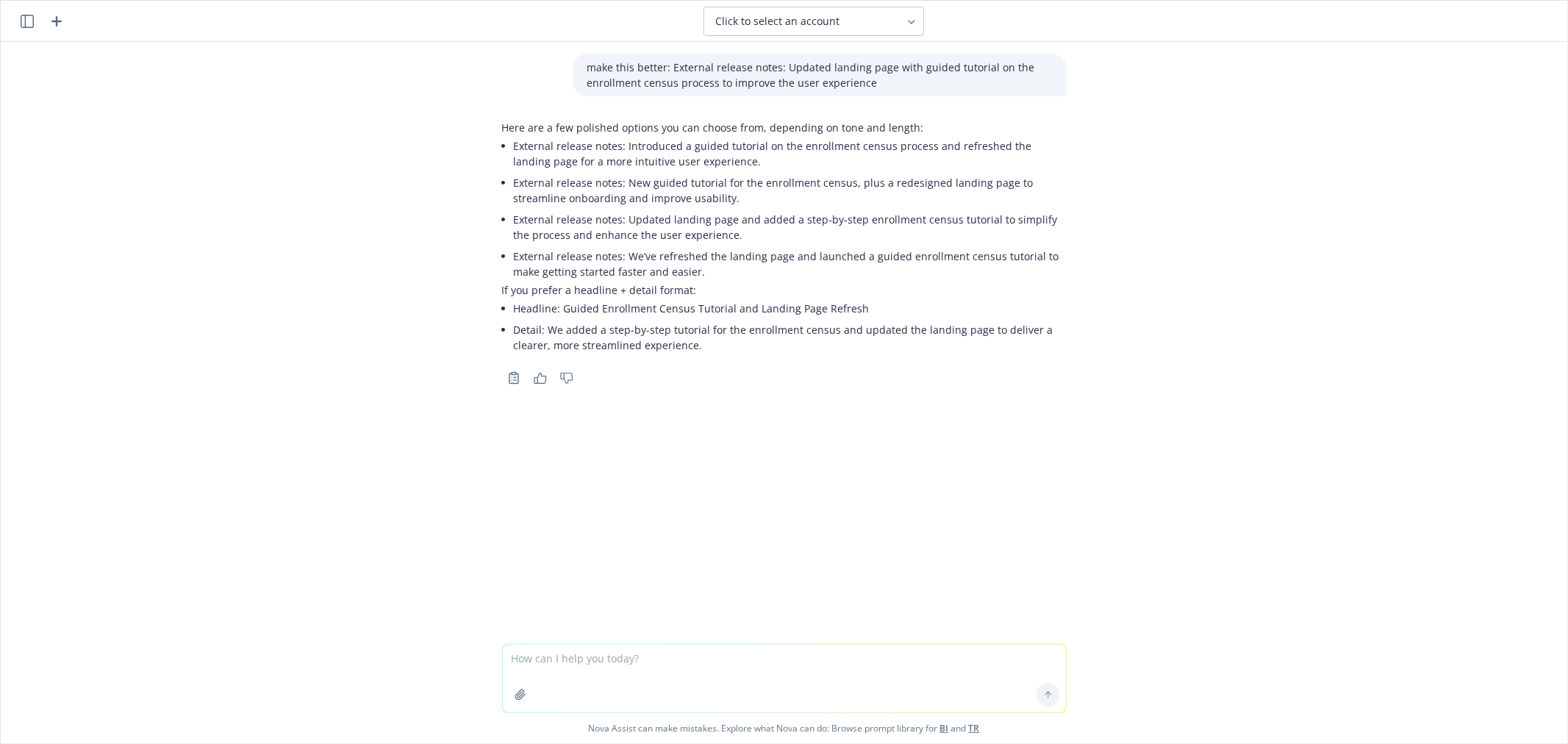
click at [1152, 584] on div "make this better: External release notes: Updated landing page with guided tuto…" at bounding box center [784, 342] width 1566 height 602
